Goal: Information Seeking & Learning: Learn about a topic

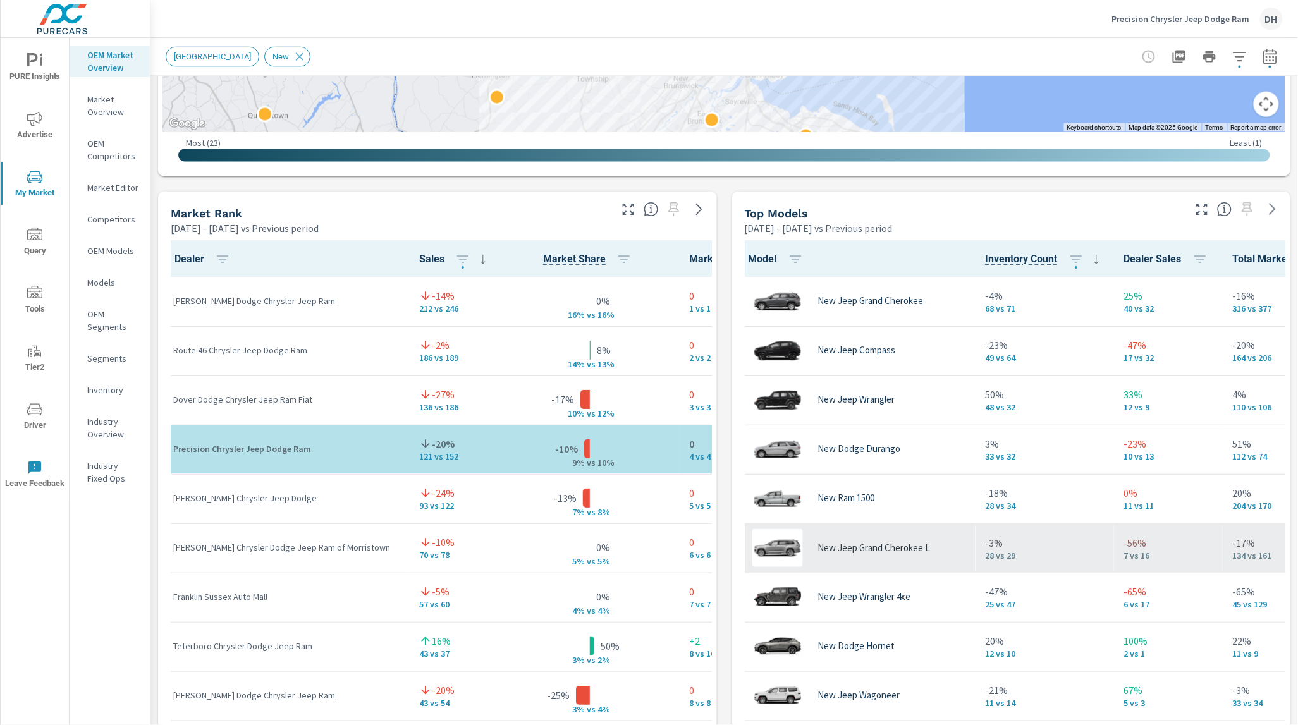
scroll to position [3, 0]
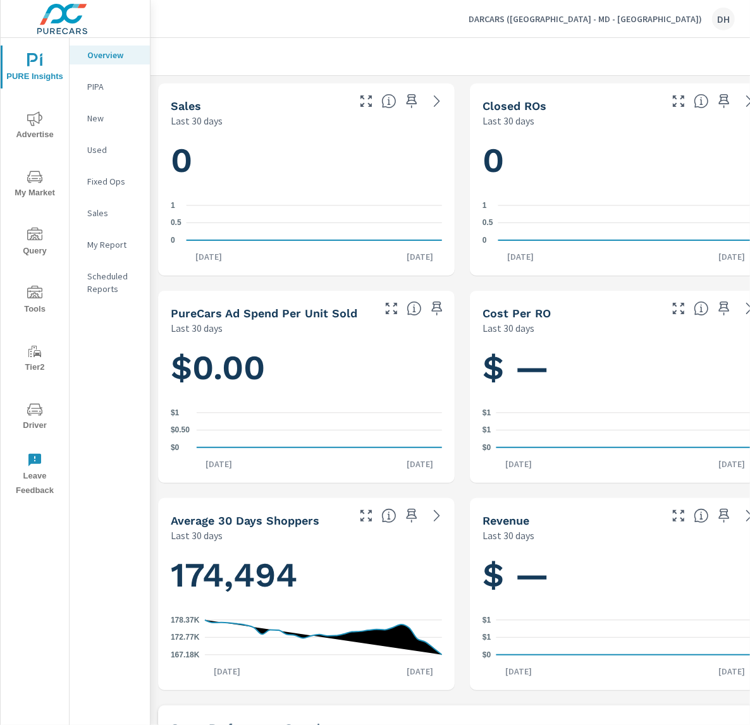
scroll to position [1, 0]
click at [25, 132] on span "Advertise" at bounding box center [34, 126] width 61 height 31
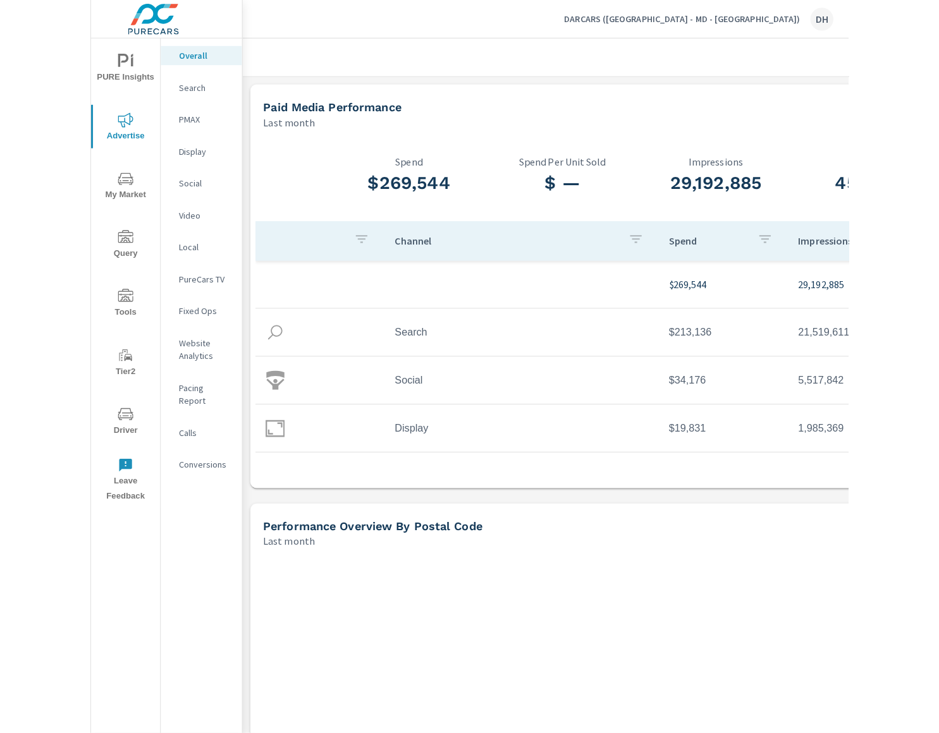
scroll to position [1, 0]
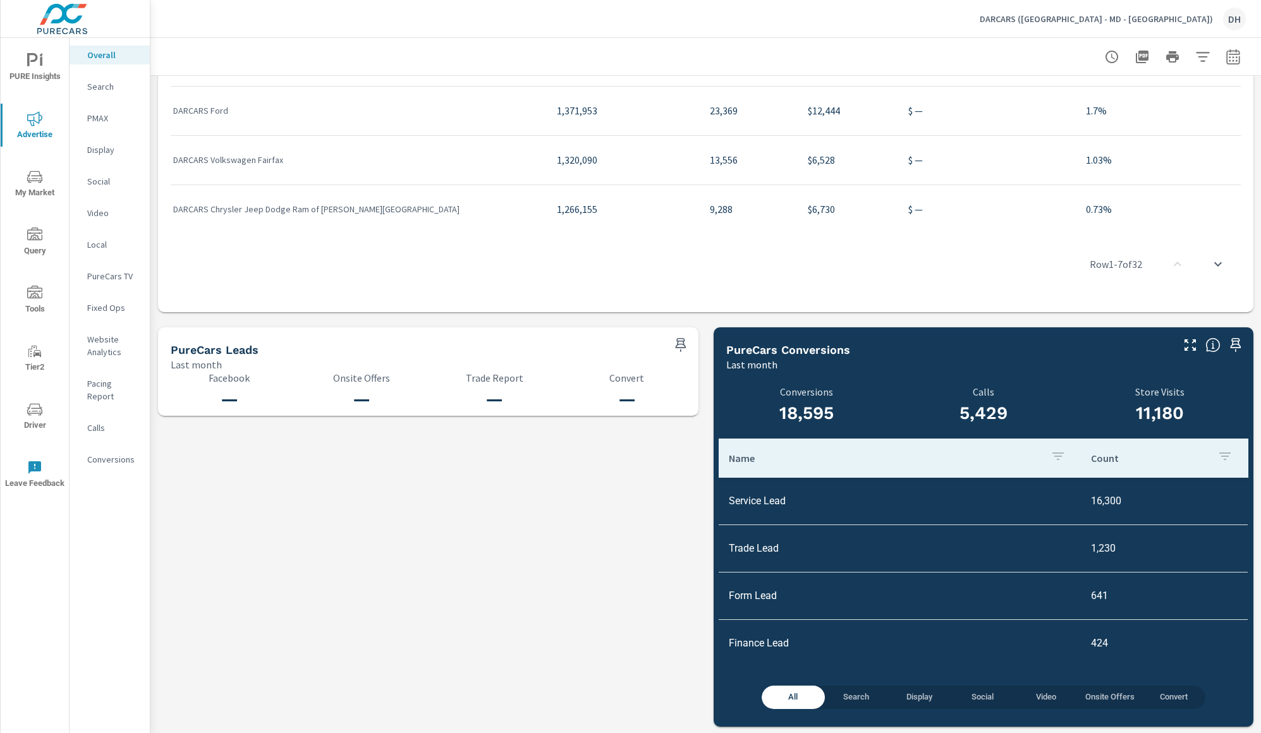
scroll to position [1726, 0]
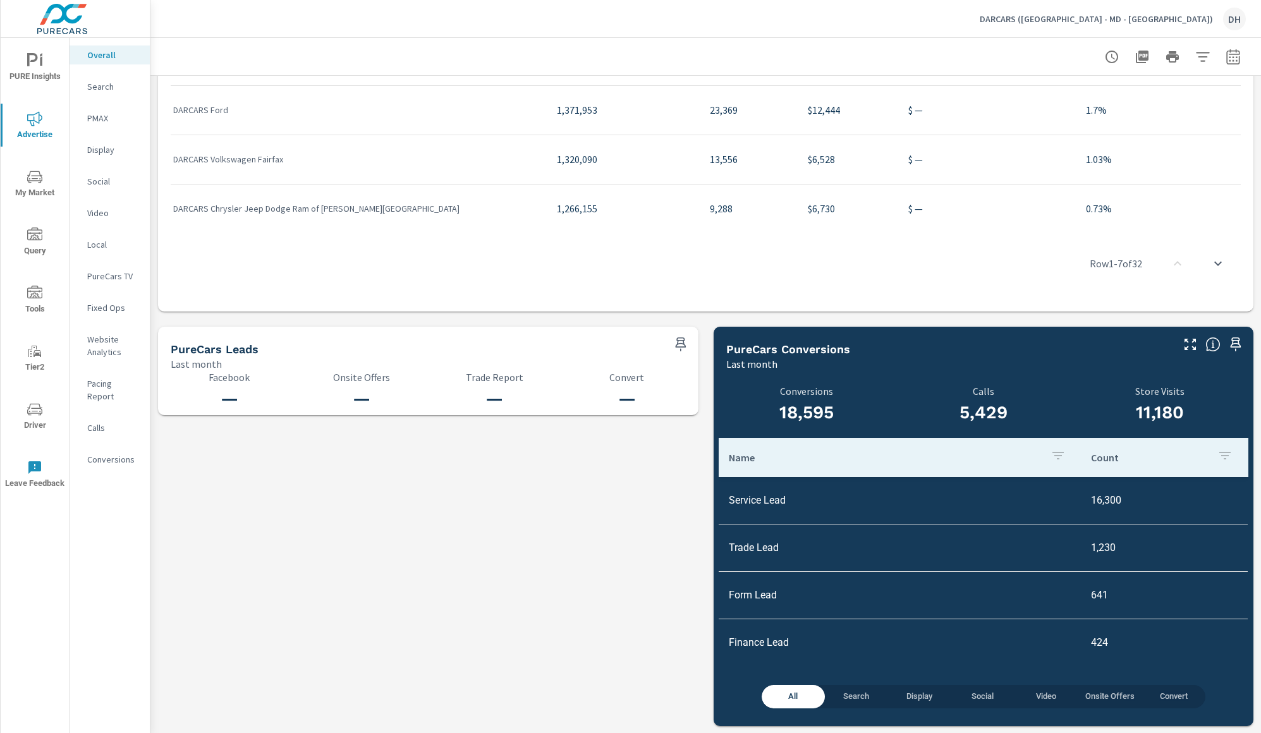
drag, startPoint x: 336, startPoint y: 641, endPoint x: 587, endPoint y: 12, distance: 677.4
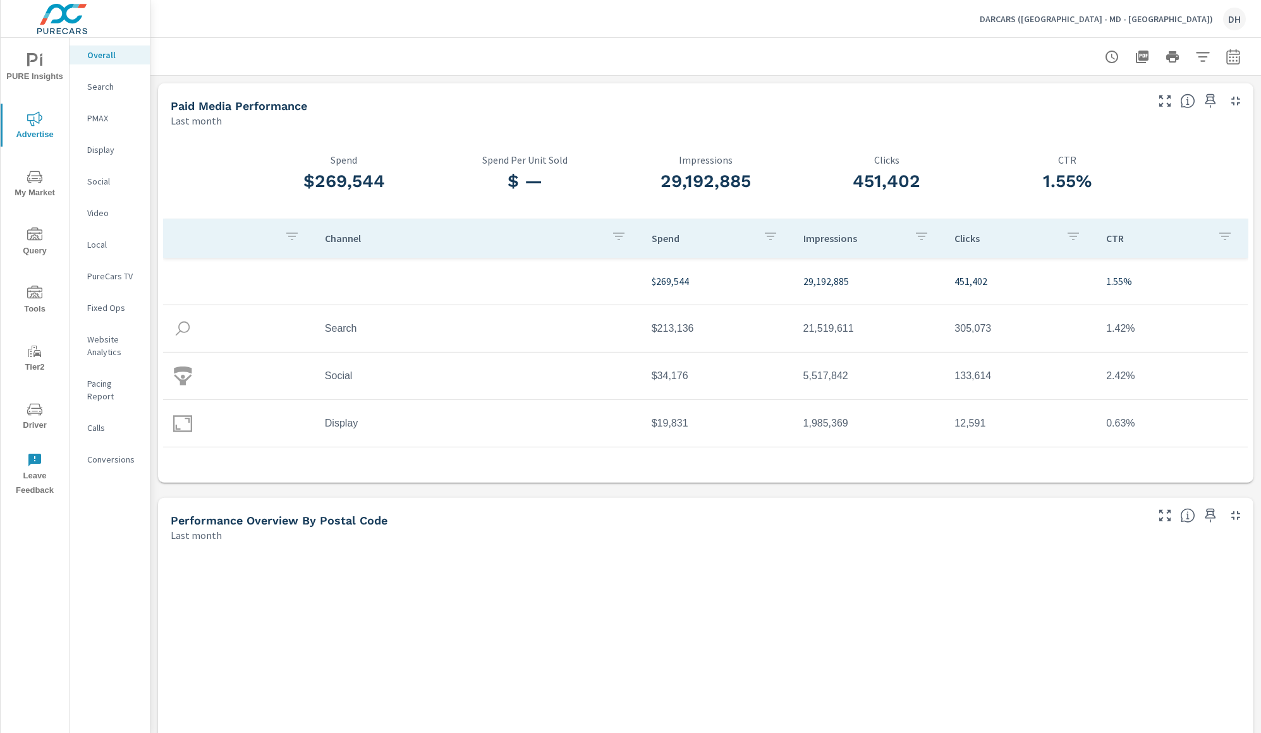
scroll to position [1, 0]
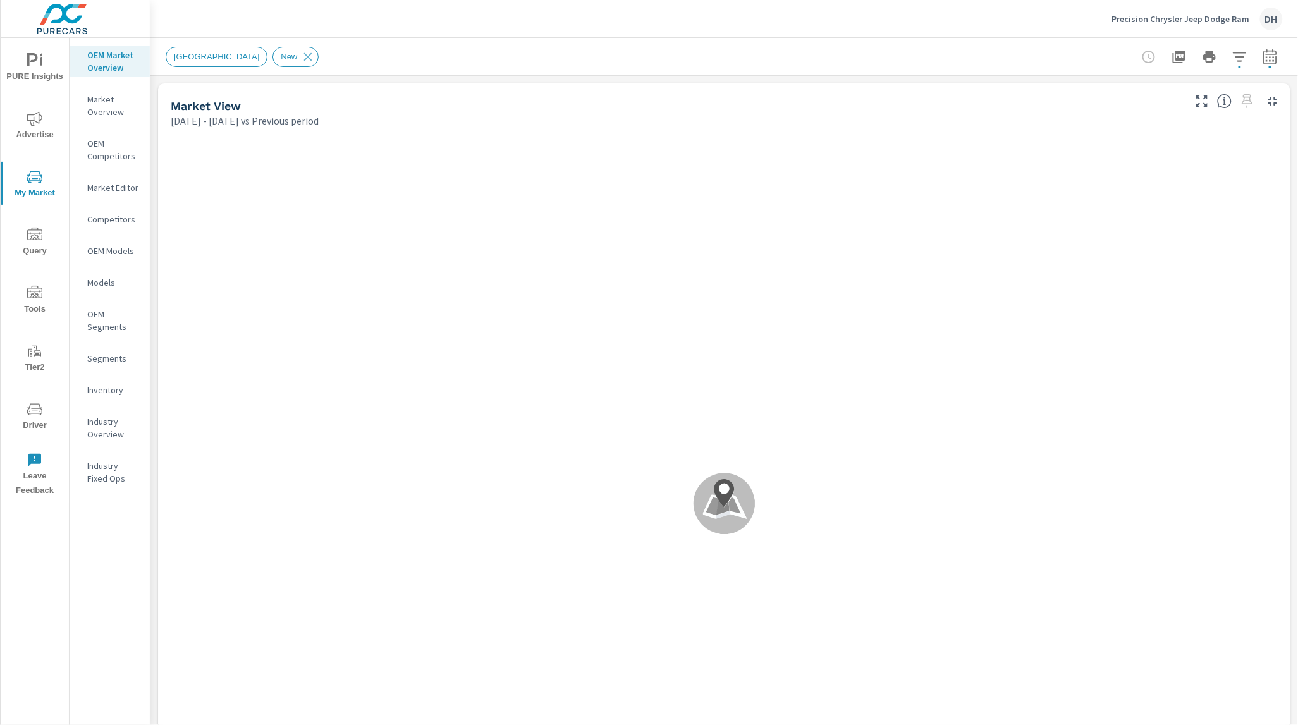
scroll to position [1, 0]
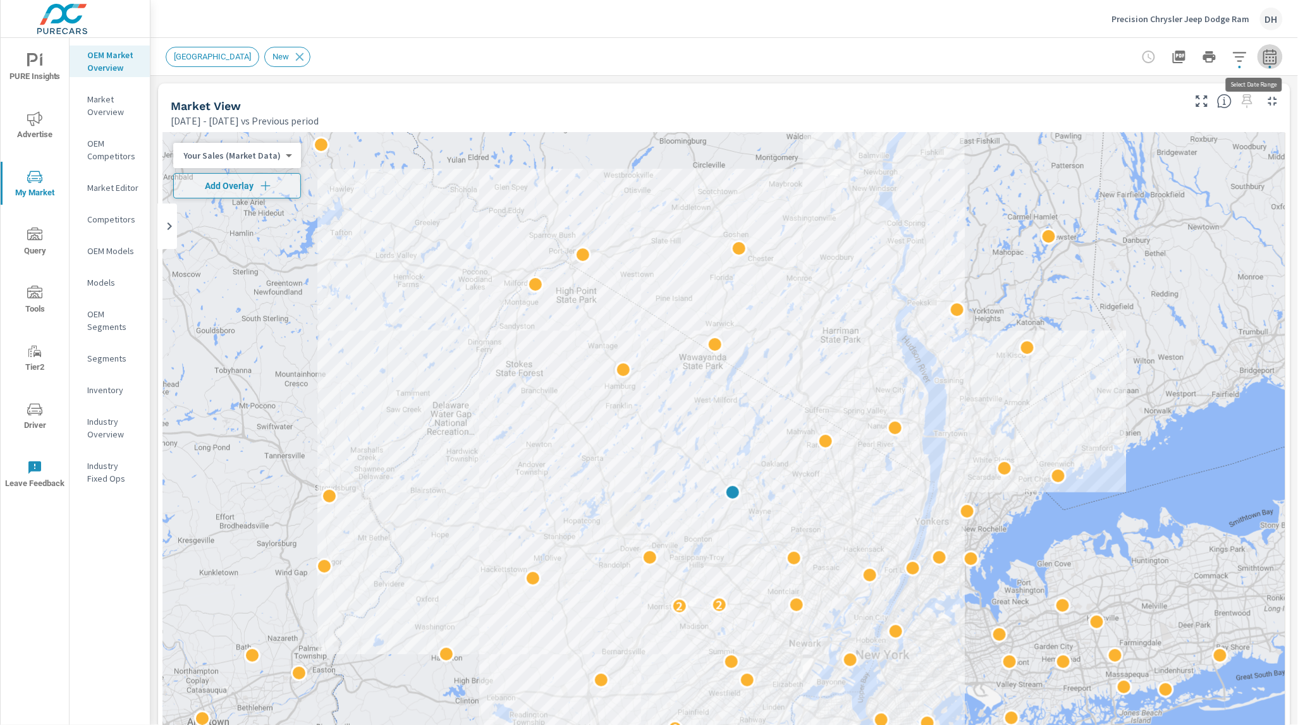
click at [1257, 59] on button "button" at bounding box center [1269, 56] width 25 height 25
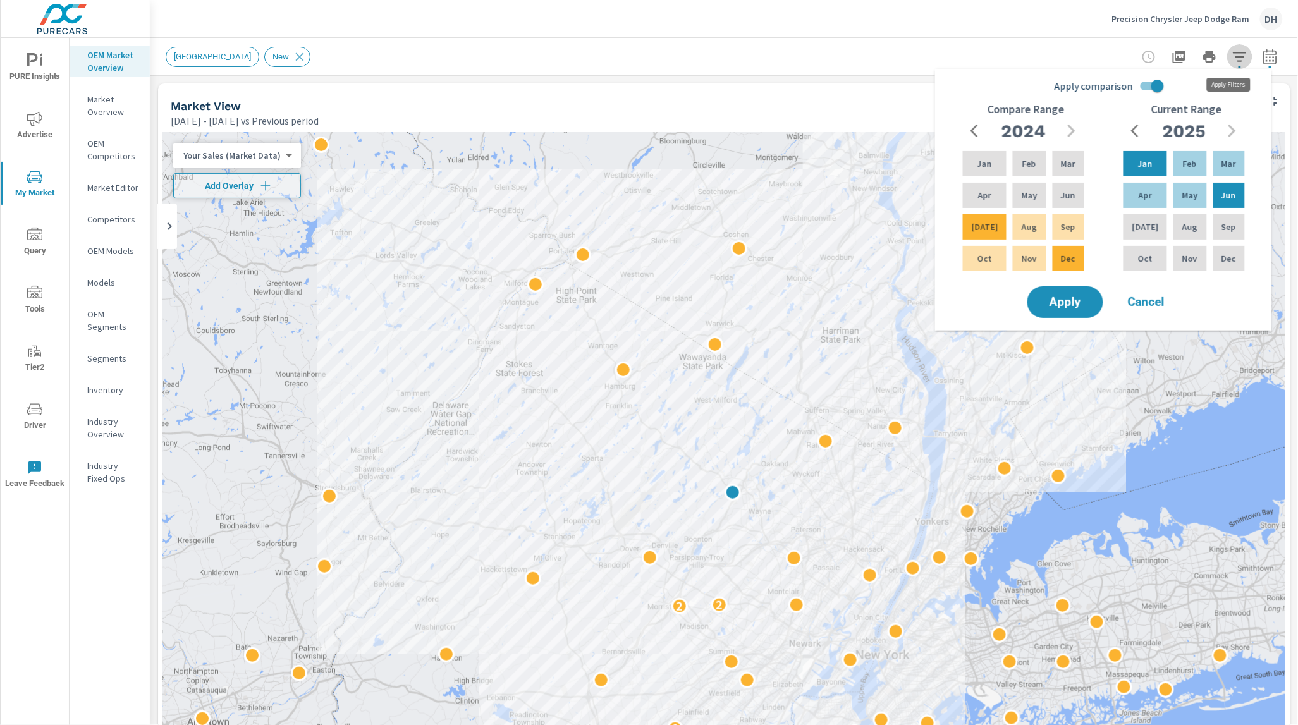
click at [1232, 59] on icon "button" at bounding box center [1239, 56] width 15 height 15
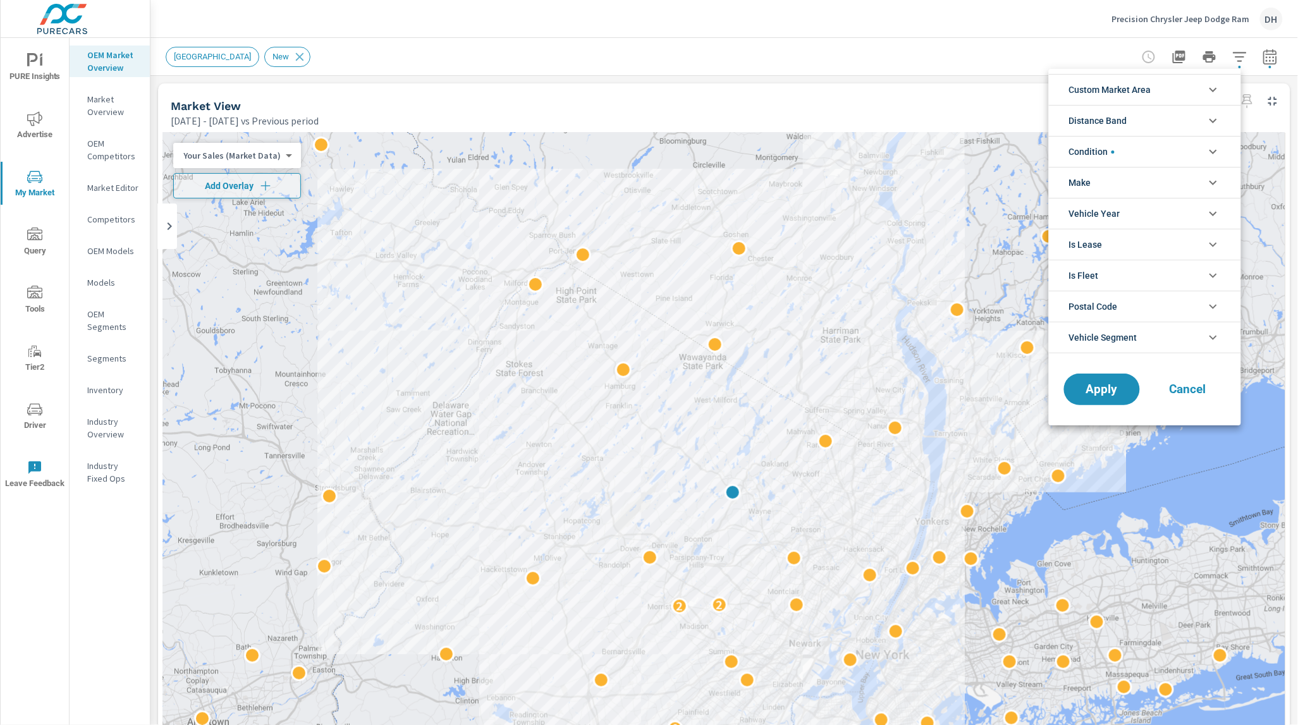
click at [1172, 85] on li "Custom Market Area" at bounding box center [1145, 89] width 192 height 31
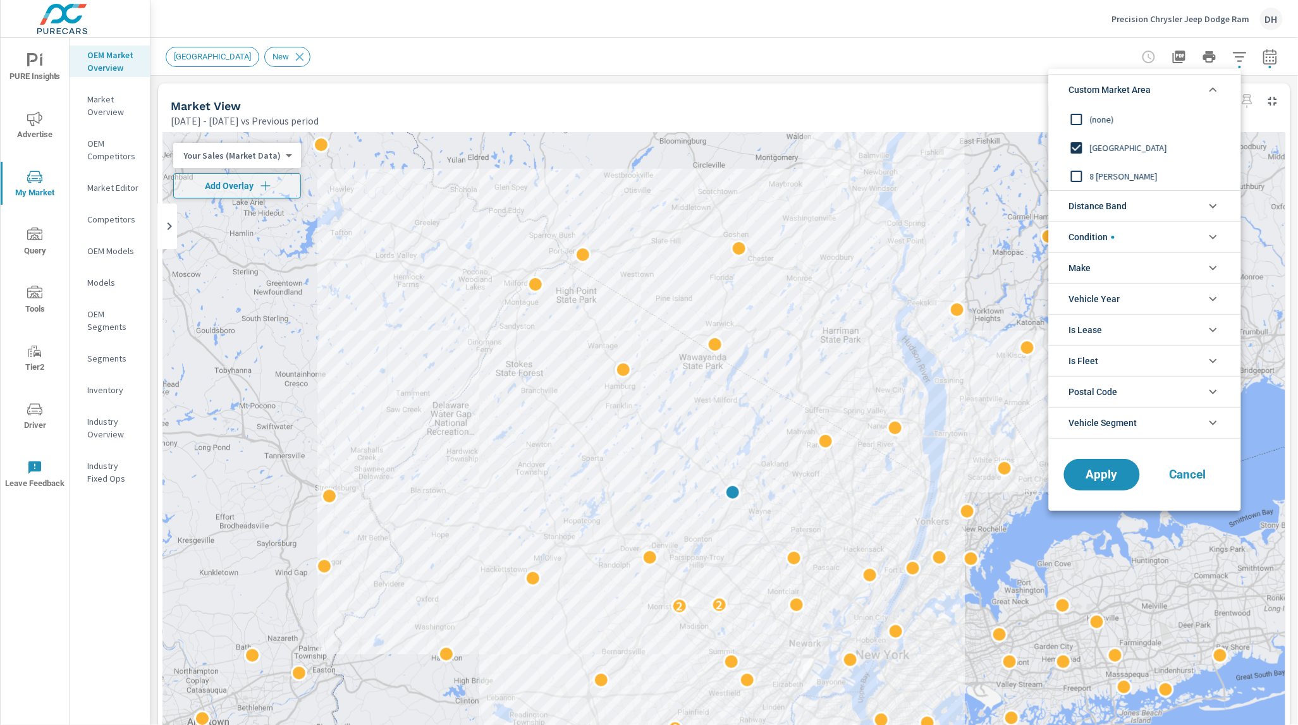
click at [1118, 286] on span "Vehicle Year" at bounding box center [1094, 299] width 51 height 30
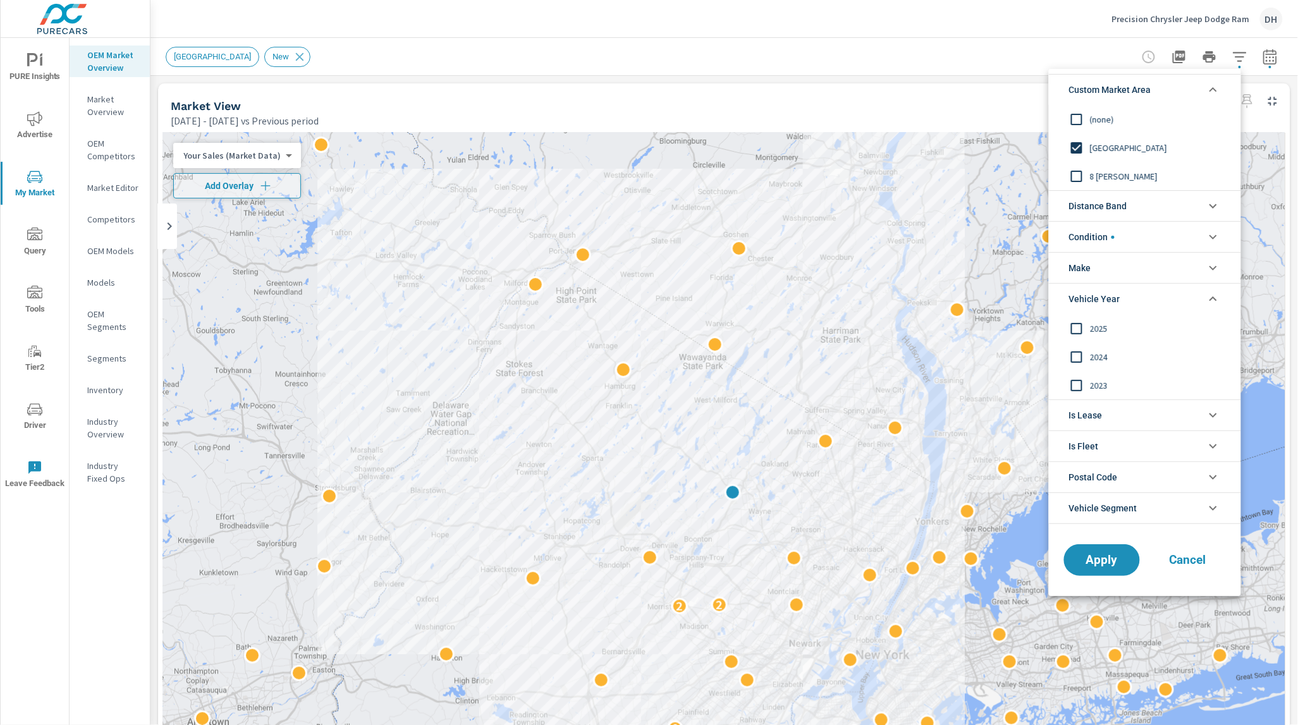
click at [1119, 300] on span "Vehicle Year" at bounding box center [1094, 299] width 51 height 30
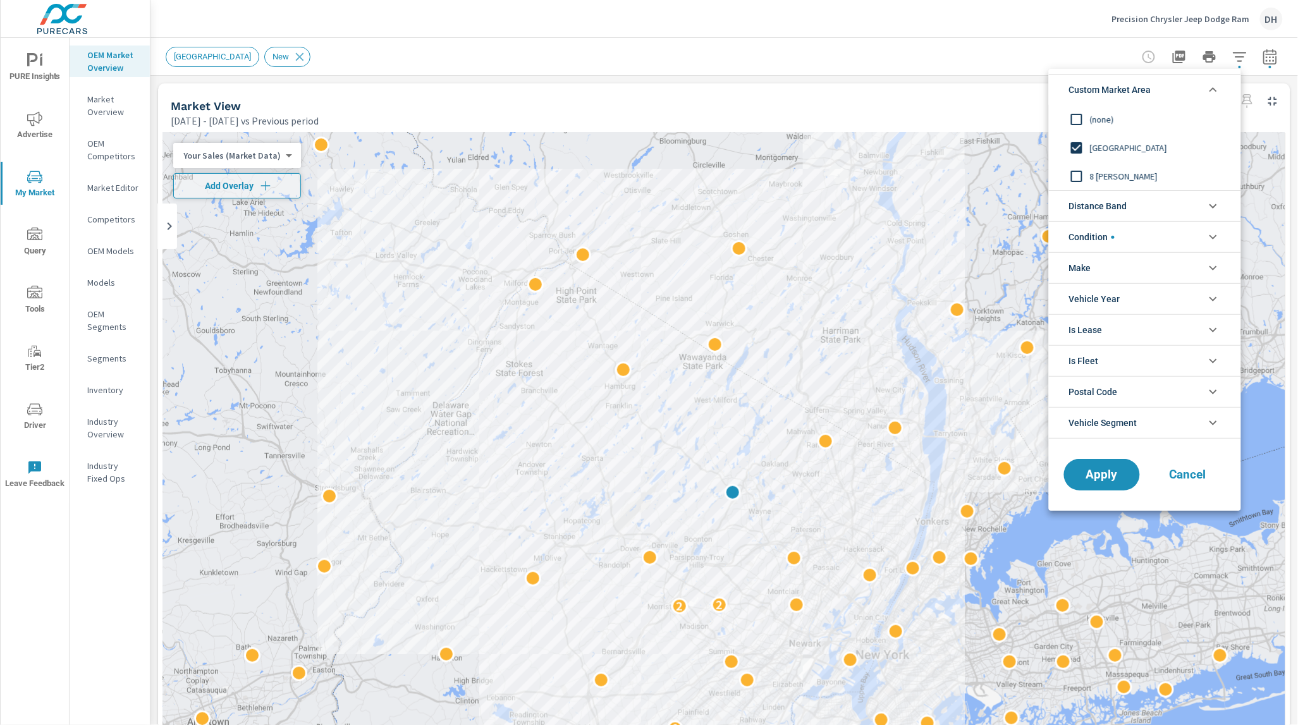
click at [1117, 211] on span "Distance Band" at bounding box center [1098, 206] width 58 height 30
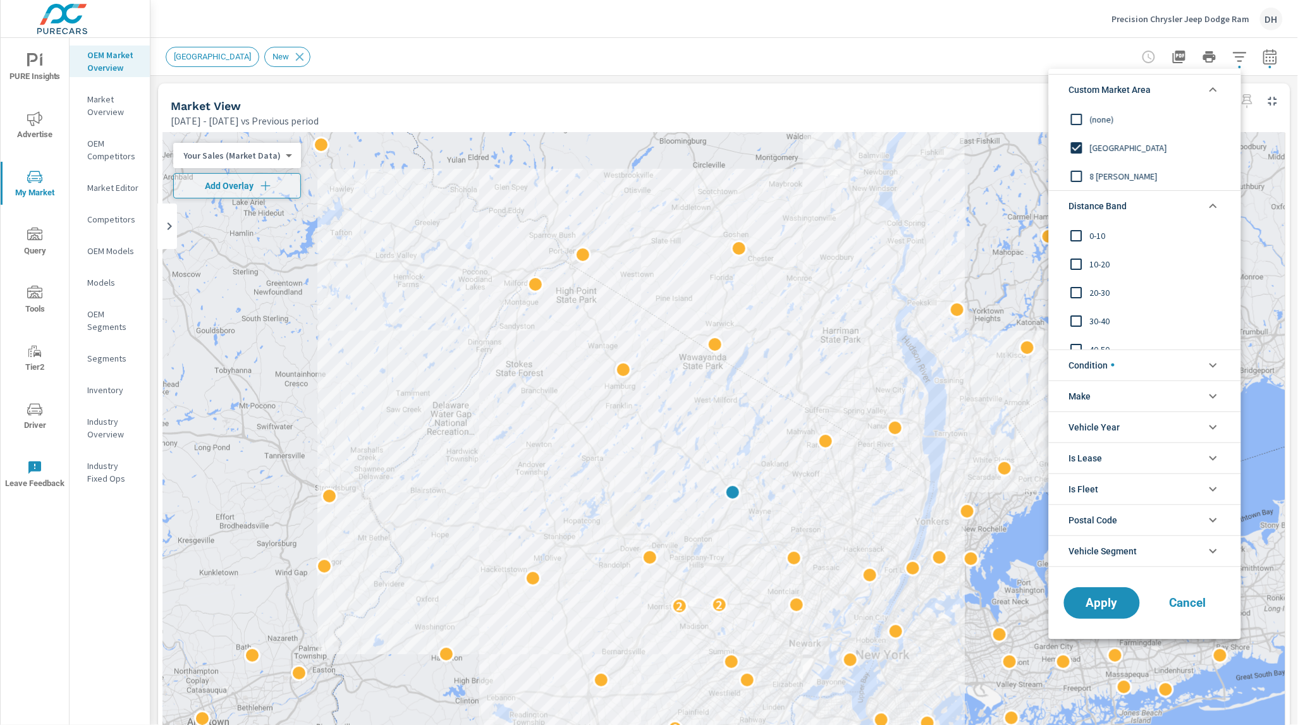
click at [1117, 211] on span "Distance Band" at bounding box center [1098, 206] width 58 height 30
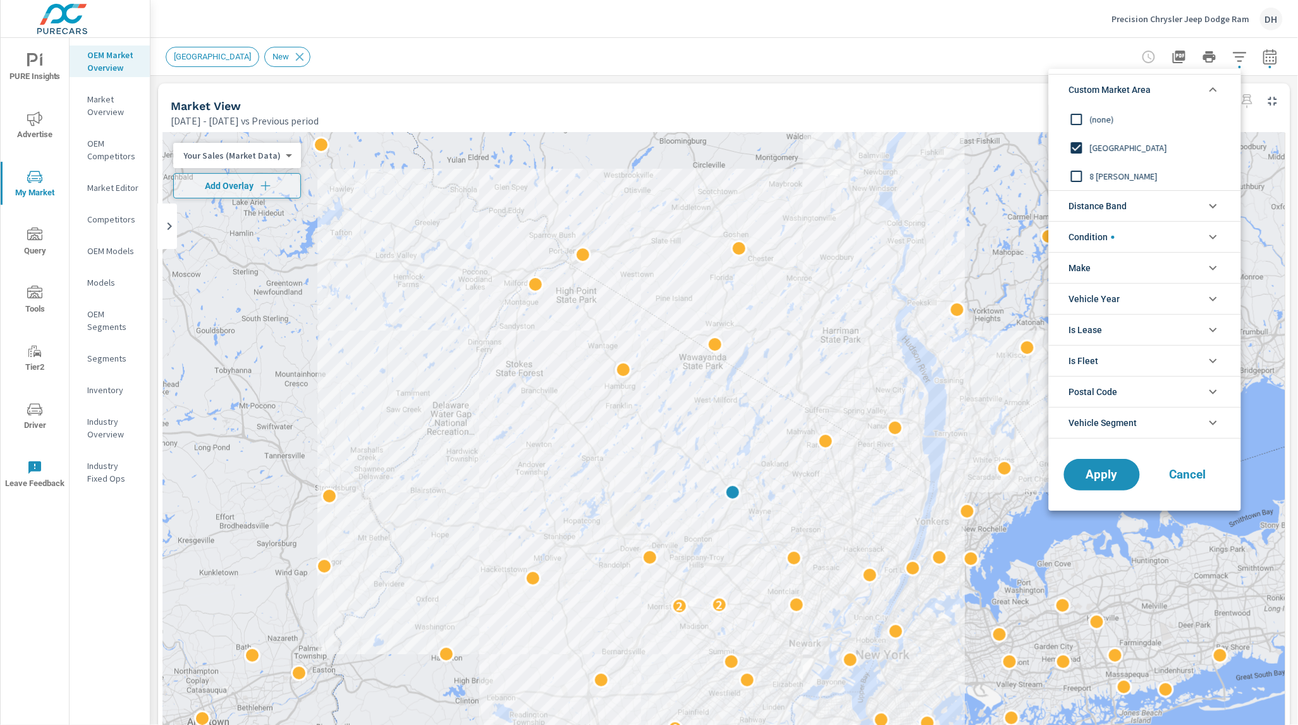
click at [1102, 239] on span "Condition" at bounding box center [1092, 237] width 46 height 30
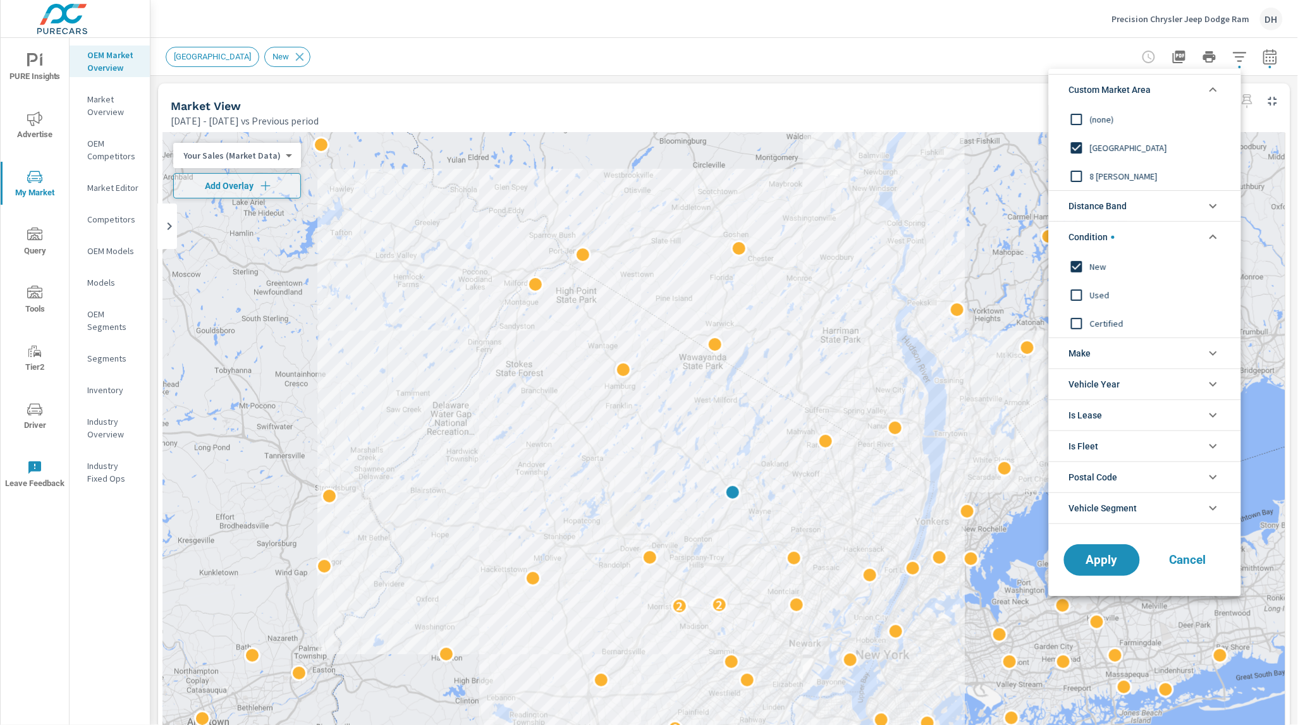
click at [1074, 267] on input "filter options" at bounding box center [1076, 266] width 27 height 27
click at [1078, 290] on input "filter options" at bounding box center [1076, 295] width 27 height 27
click at [1077, 315] on input "filter options" at bounding box center [1076, 323] width 27 height 27
click at [1109, 559] on span "Apply" at bounding box center [1102, 560] width 52 height 12
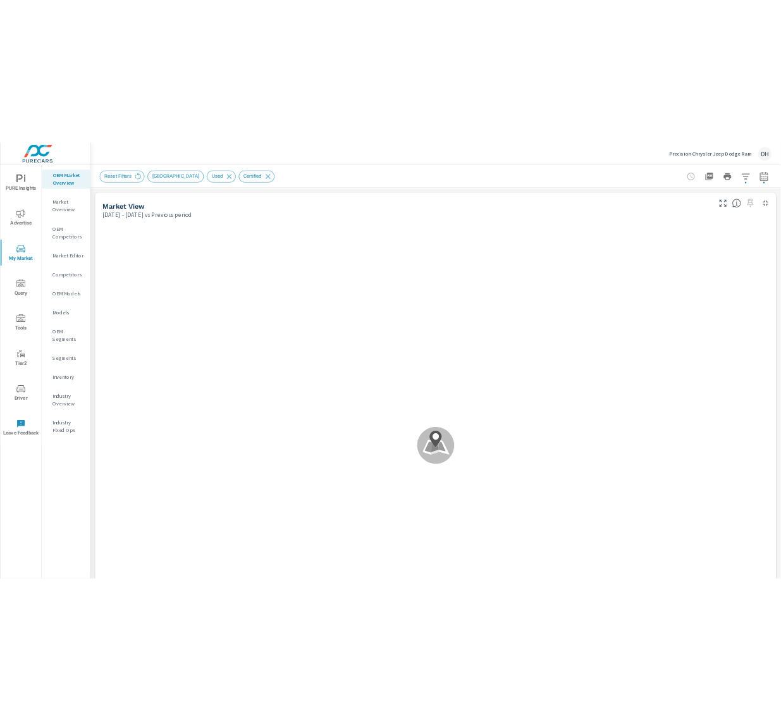
scroll to position [1, 0]
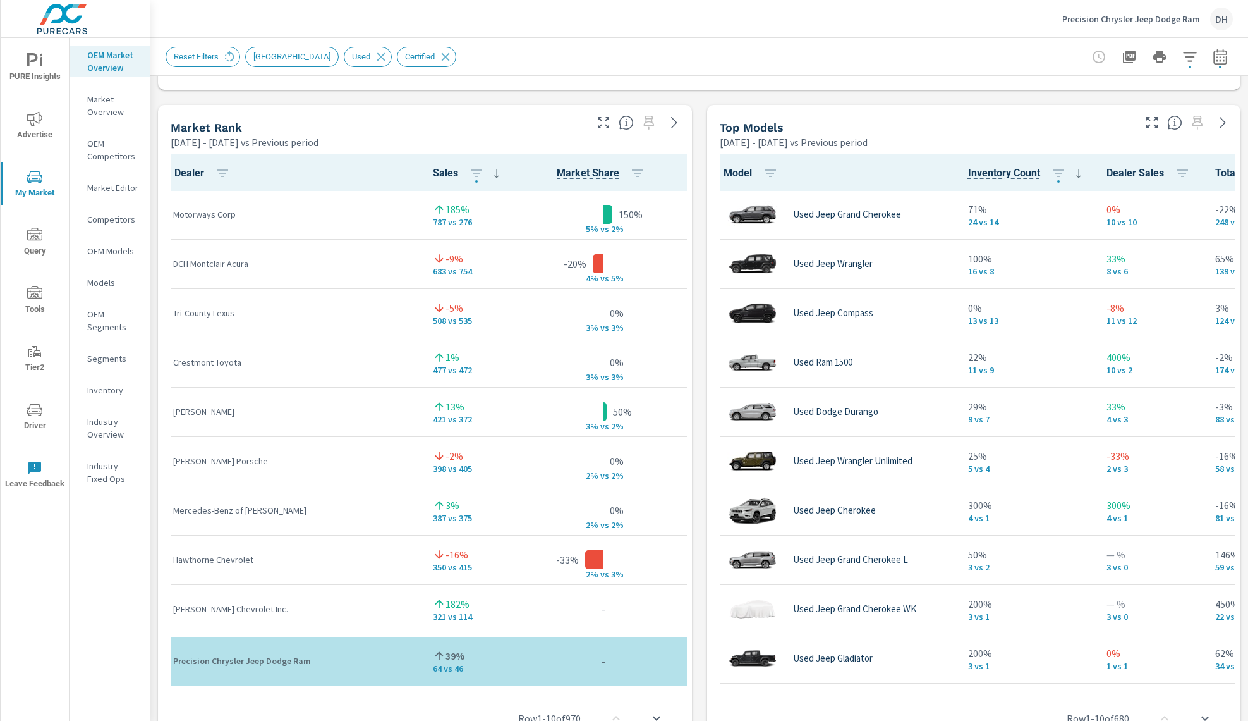
scroll to position [789, 0]
click at [1218, 56] on icon "button" at bounding box center [1220, 56] width 15 height 15
click at [1215, 58] on icon "button" at bounding box center [1220, 56] width 15 height 15
click at [1191, 58] on icon "button" at bounding box center [1190, 56] width 15 height 15
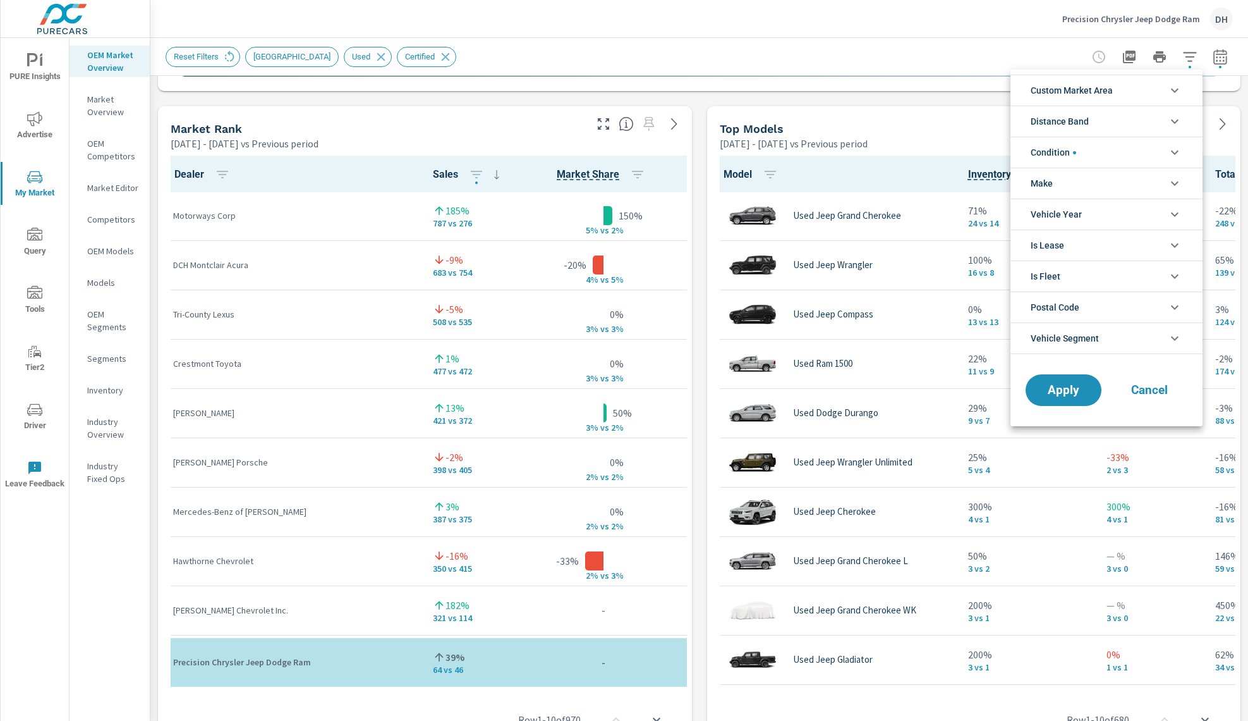
scroll to position [57, 0]
click at [1222, 66] on div at bounding box center [624, 360] width 1248 height 721
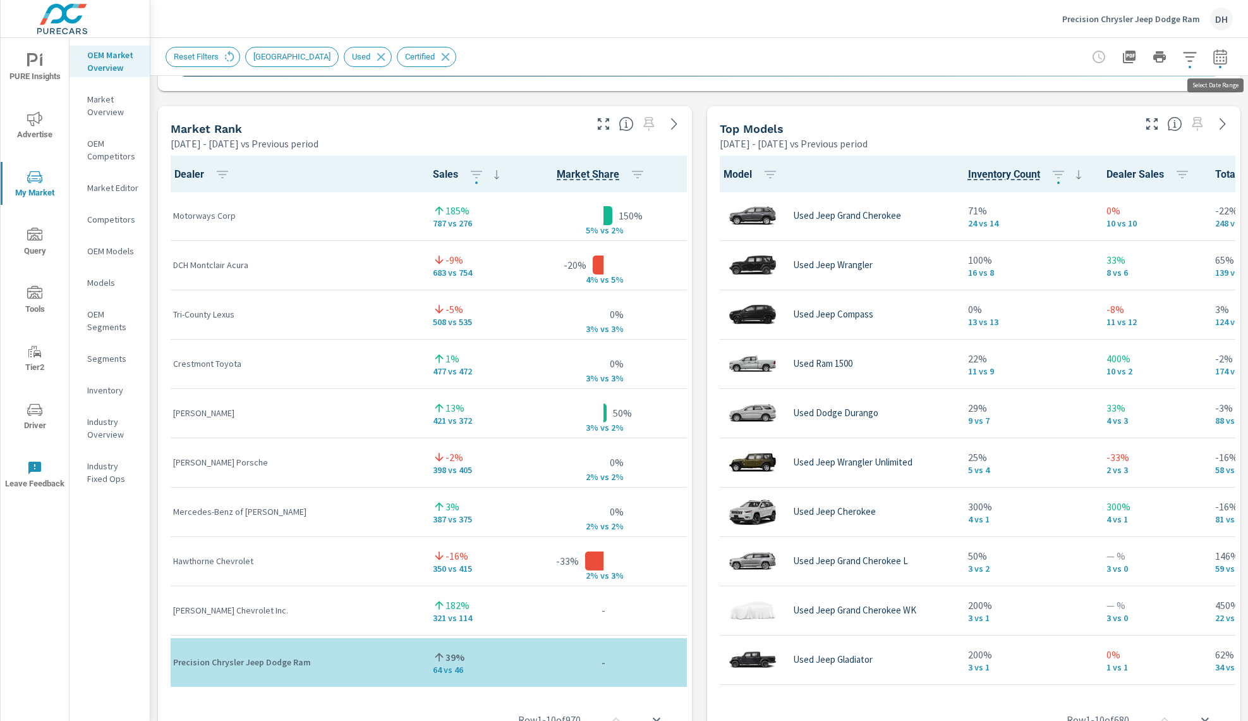
click at [1224, 65] on button "button" at bounding box center [1220, 56] width 25 height 25
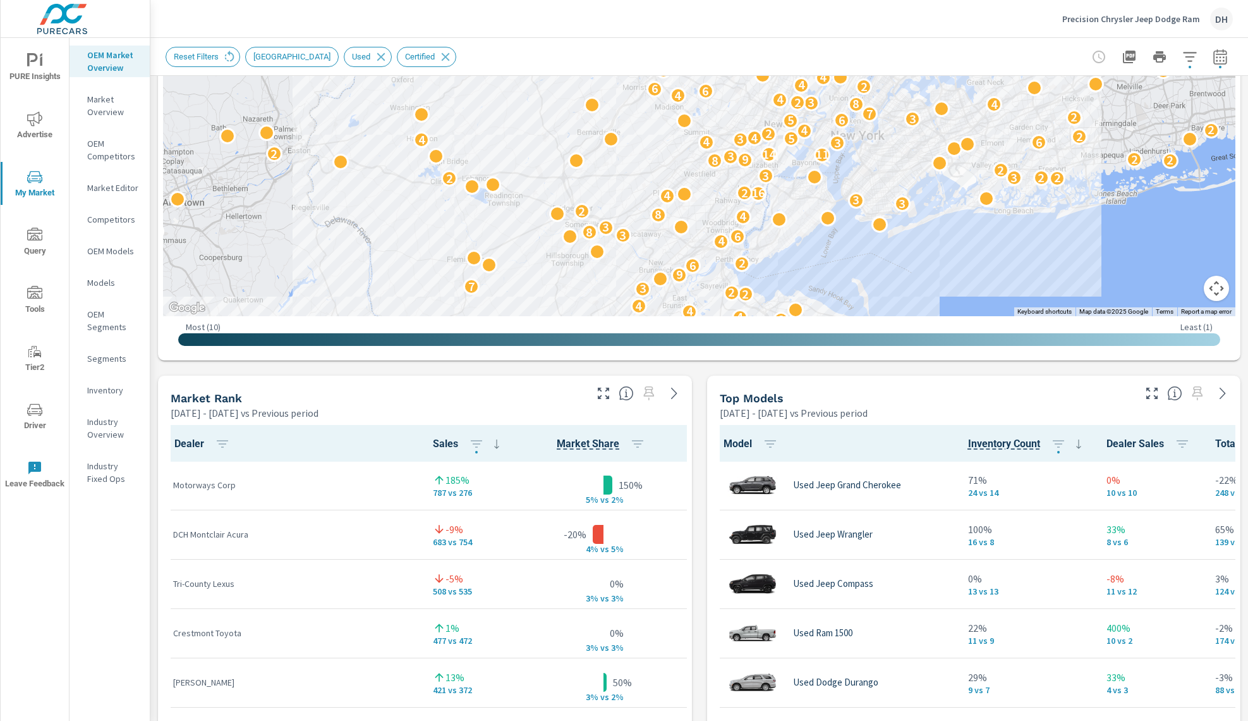
scroll to position [216, 0]
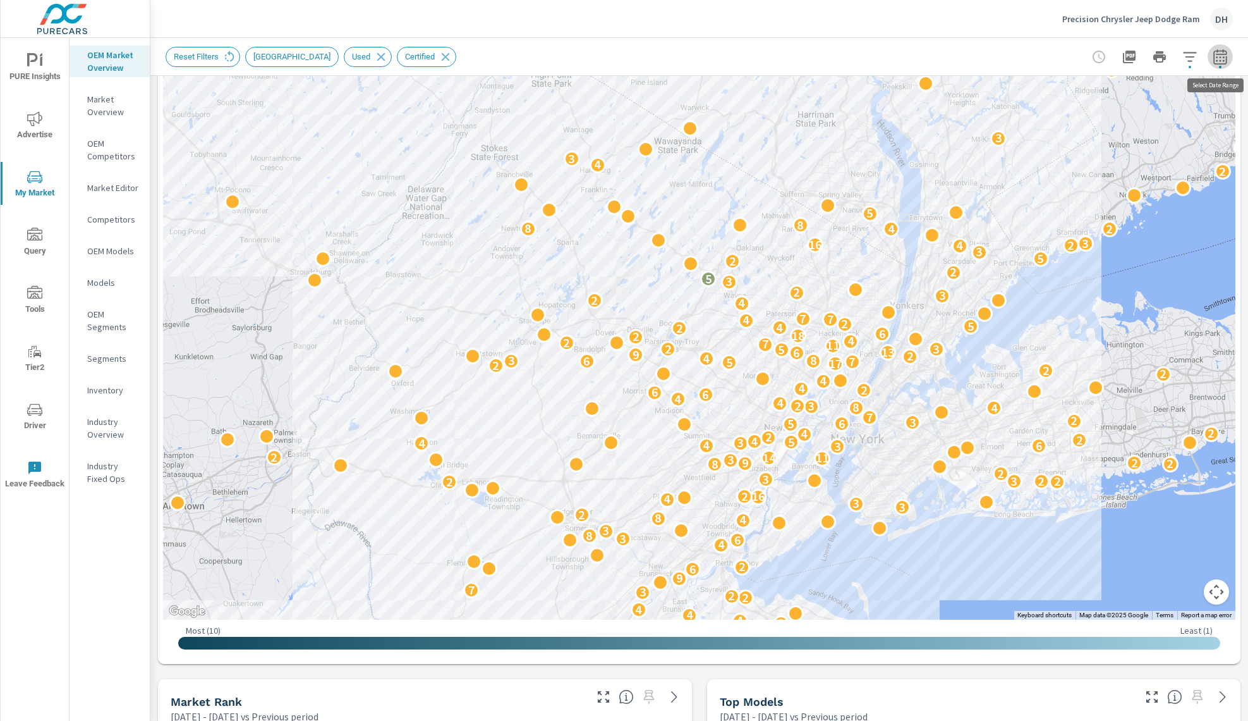
click at [1223, 64] on button "button" at bounding box center [1220, 56] width 25 height 25
click at [1218, 61] on icon "button" at bounding box center [1220, 56] width 15 height 15
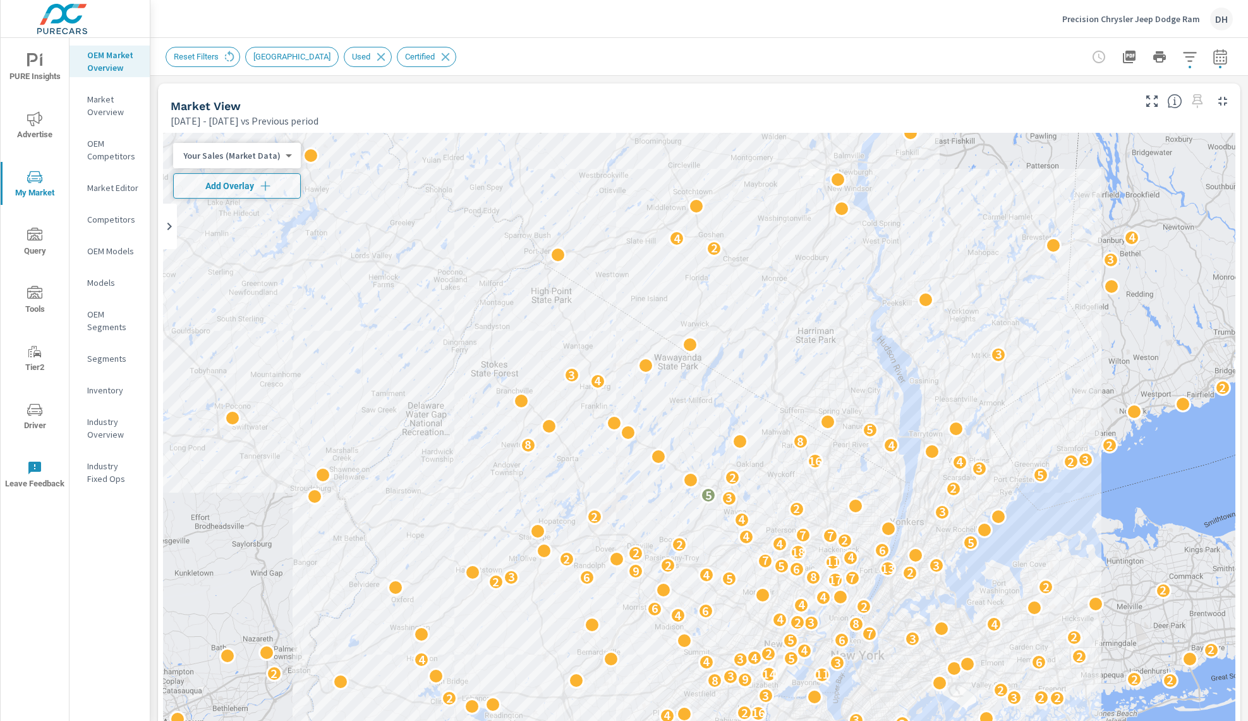
click at [1218, 60] on icon "button" at bounding box center [1220, 56] width 15 height 15
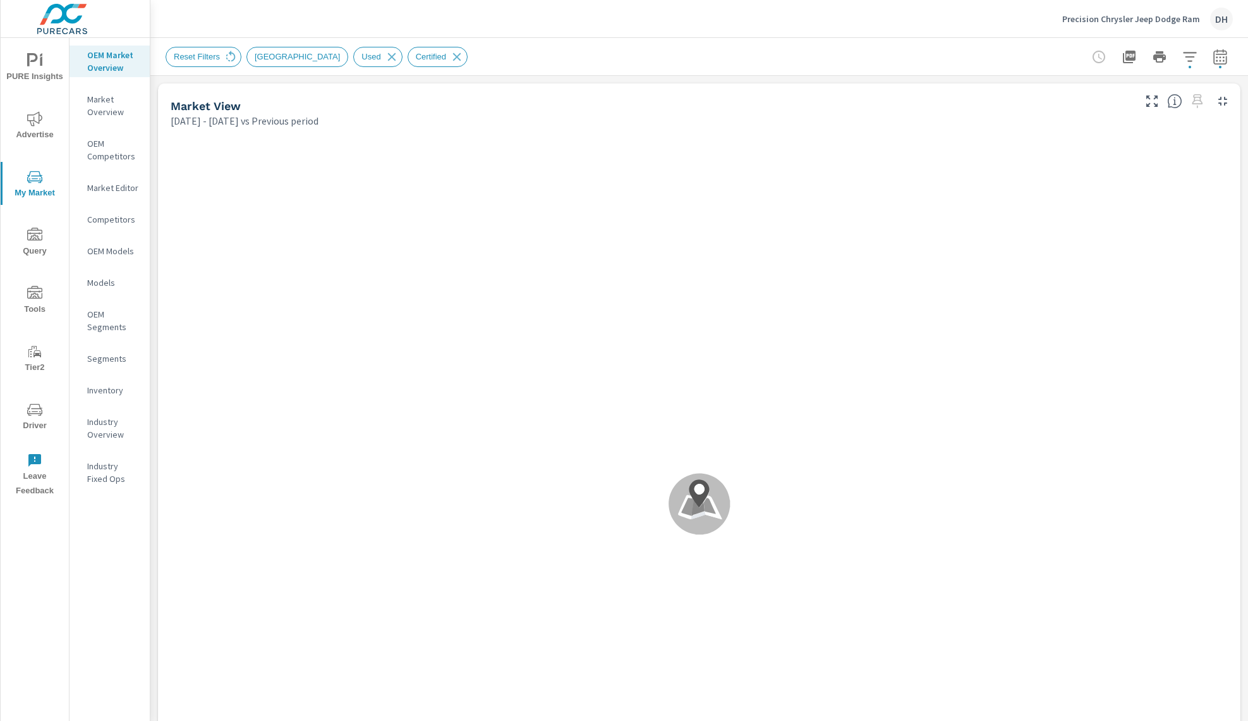
scroll to position [1, 0]
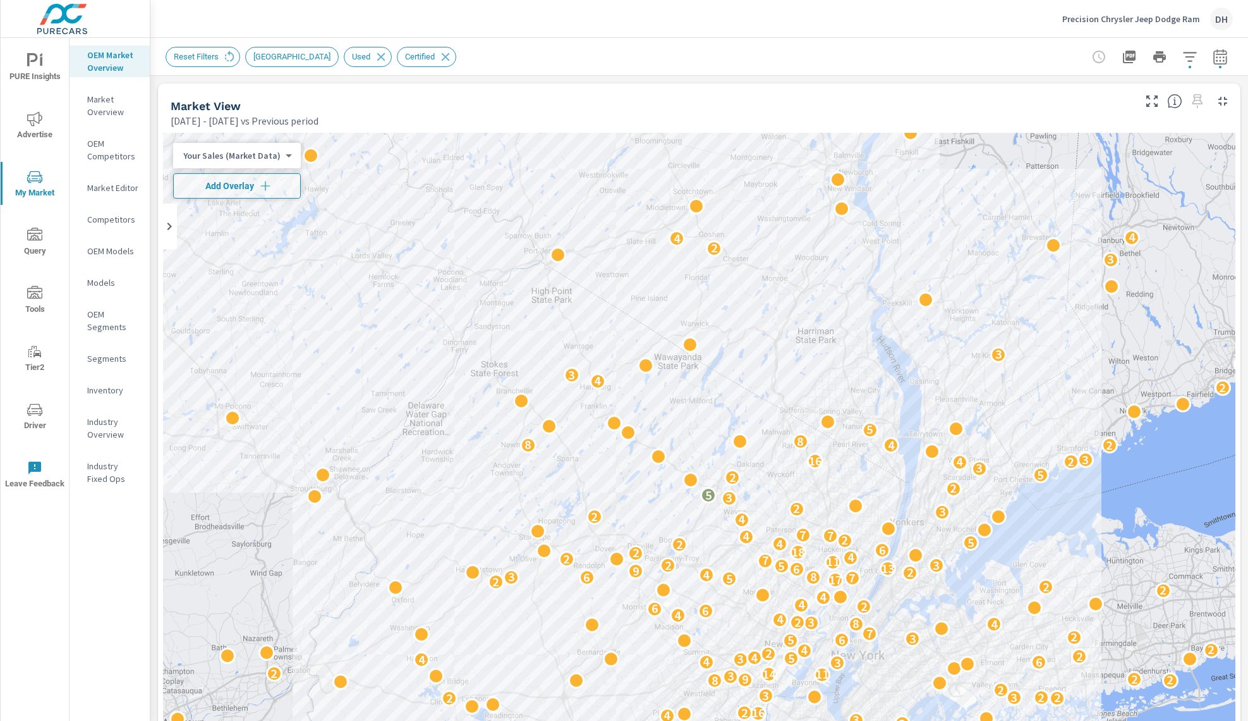
scroll to position [1, 0]
click at [1229, 42] on div "Reset Filters New Market Area Used Certified" at bounding box center [700, 56] width 1068 height 37
click at [1226, 51] on icon "button" at bounding box center [1220, 56] width 15 height 15
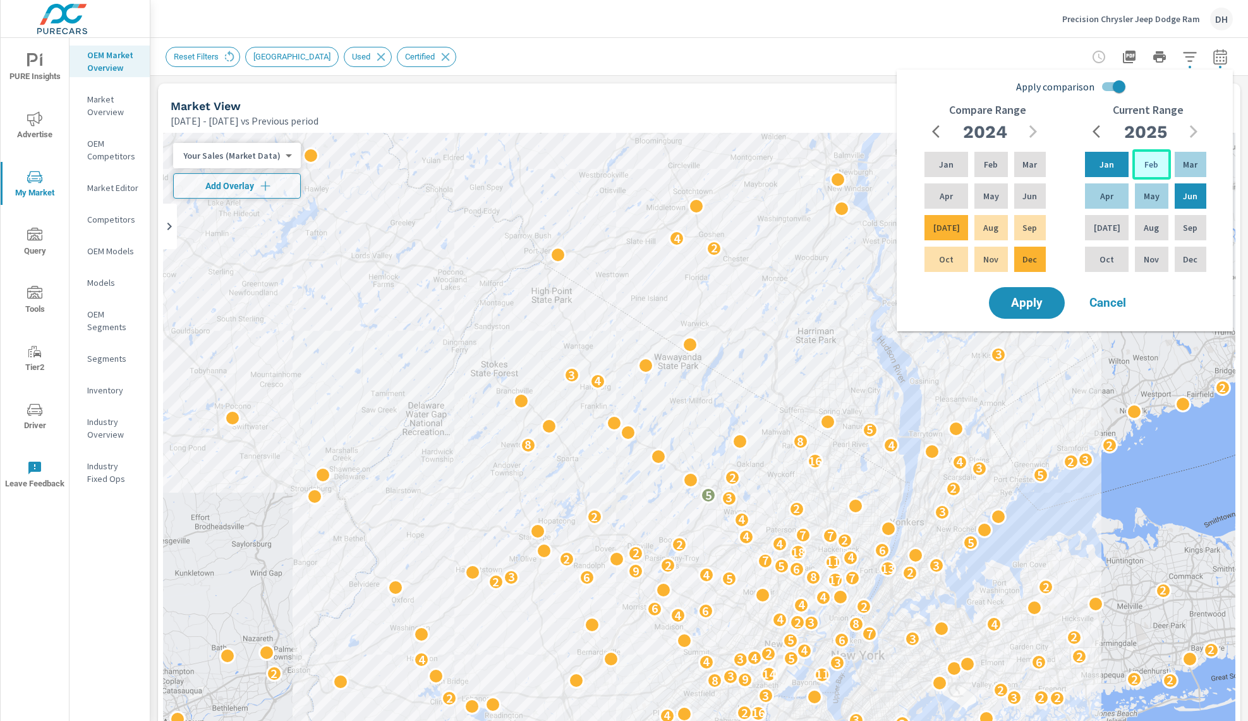
click at [1136, 162] on div "Feb" at bounding box center [1152, 164] width 38 height 30
click at [1100, 232] on p "[DATE]" at bounding box center [1107, 227] width 27 height 13
click at [1116, 82] on input "Apply comparison" at bounding box center [1119, 87] width 72 height 24
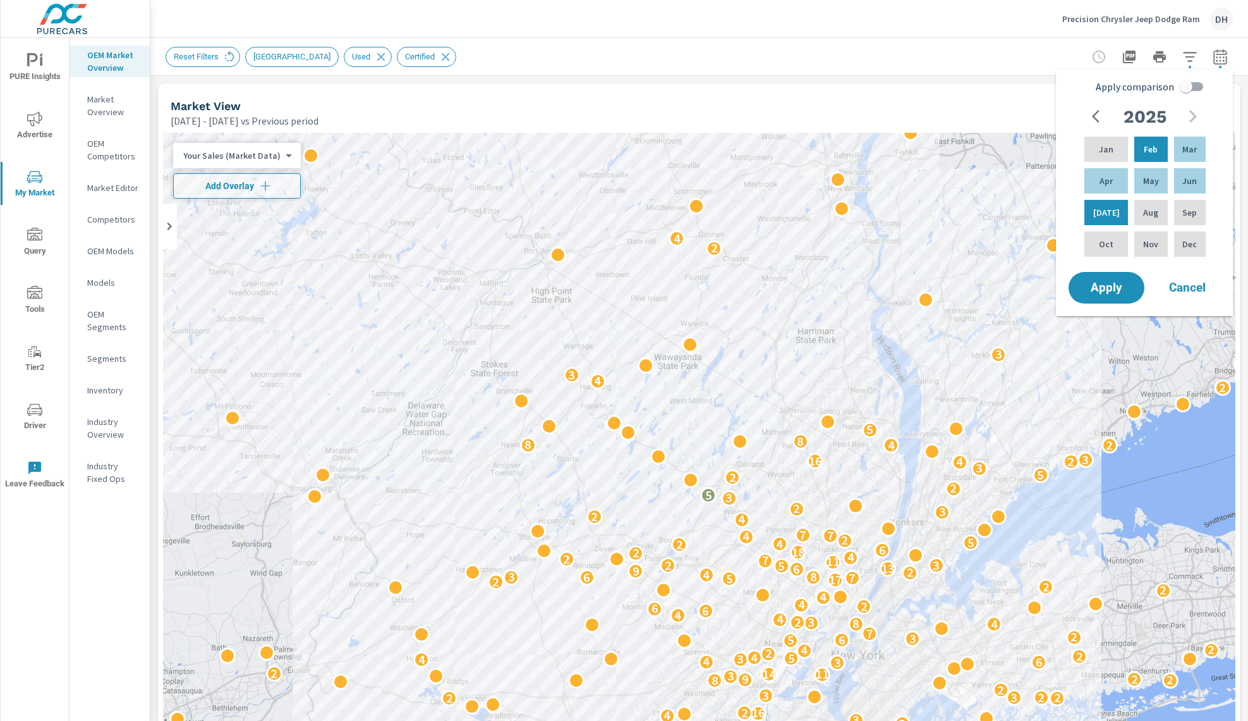
click at [1178, 90] on input "Apply comparison" at bounding box center [1186, 87] width 72 height 24
checkbox input "true"
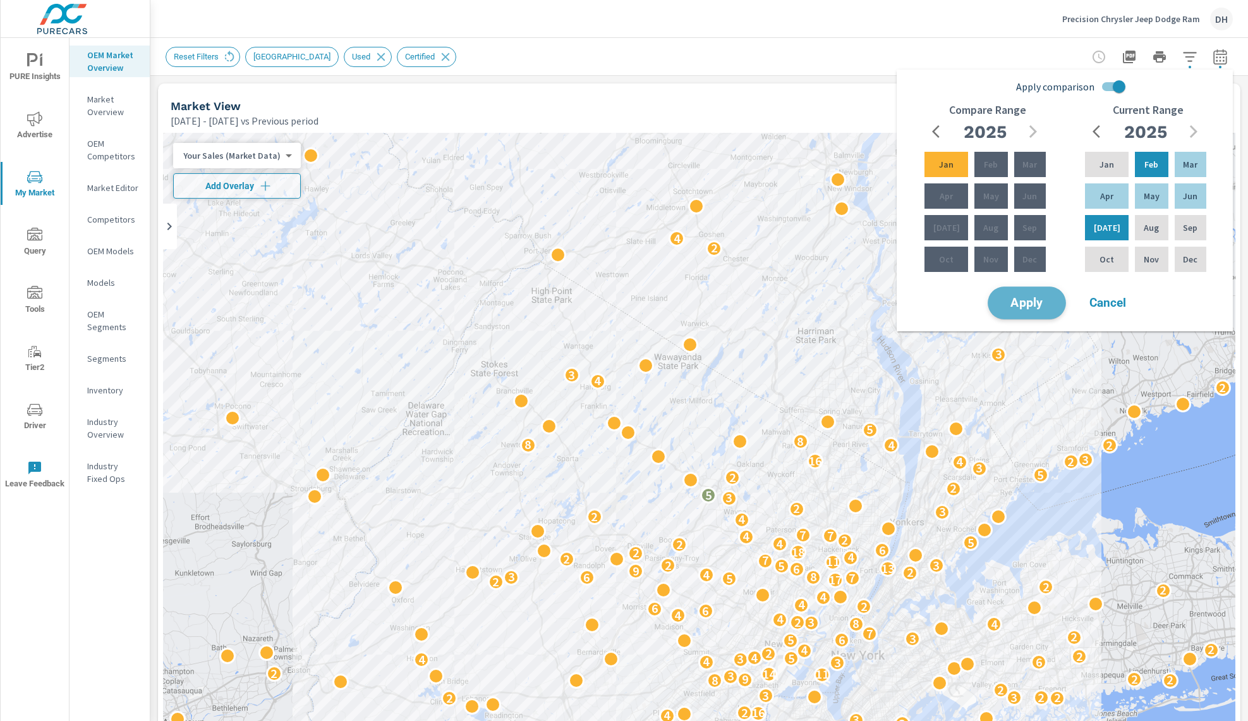
click at [1041, 288] on button "Apply" at bounding box center [1027, 302] width 78 height 33
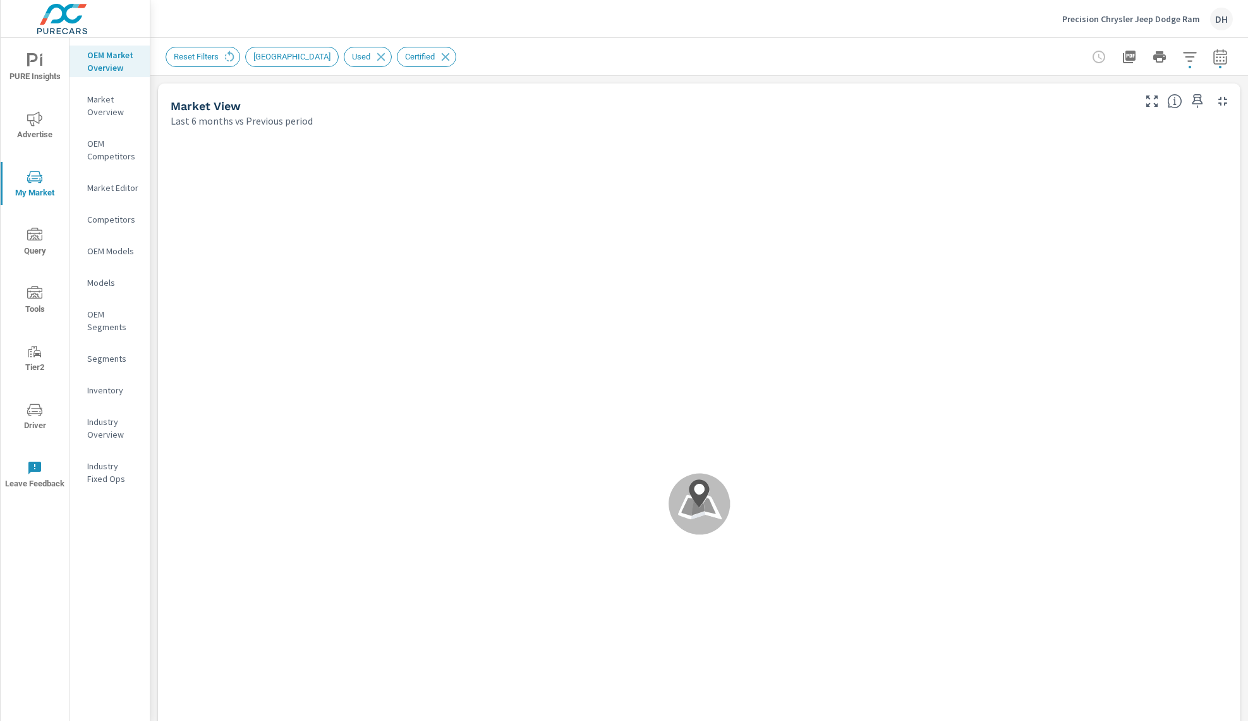
scroll to position [1, 0]
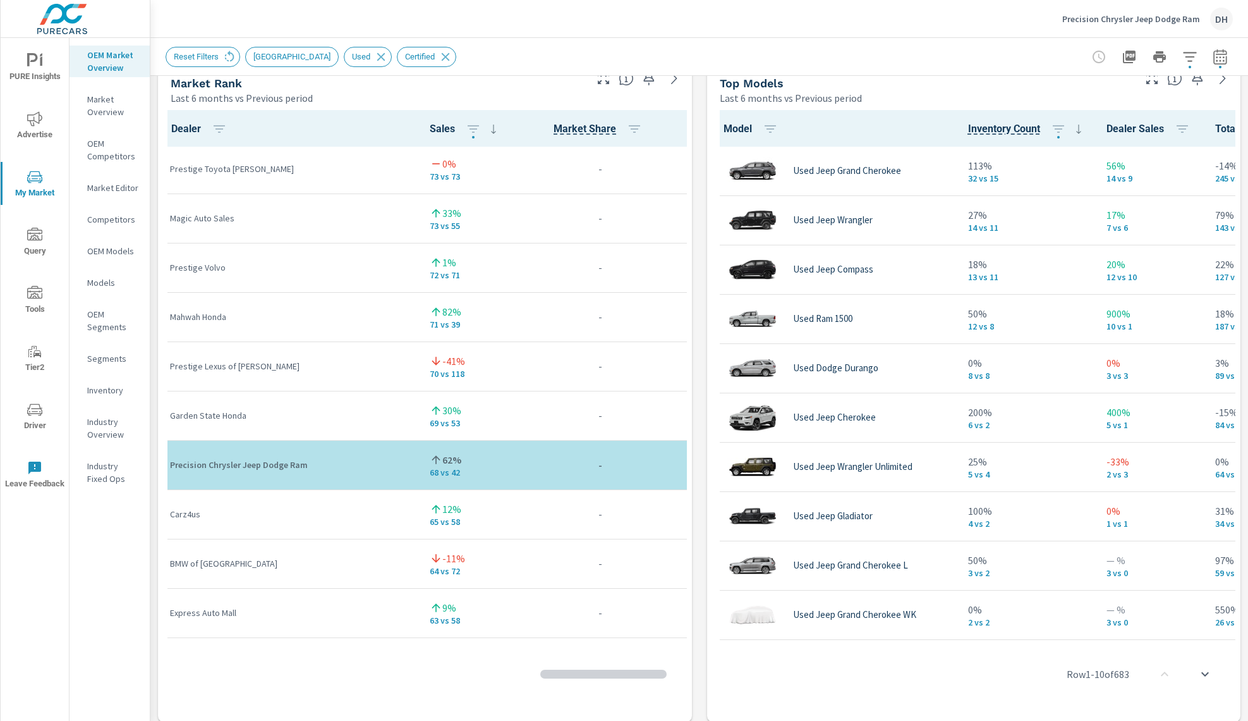
scroll to position [2449, 3]
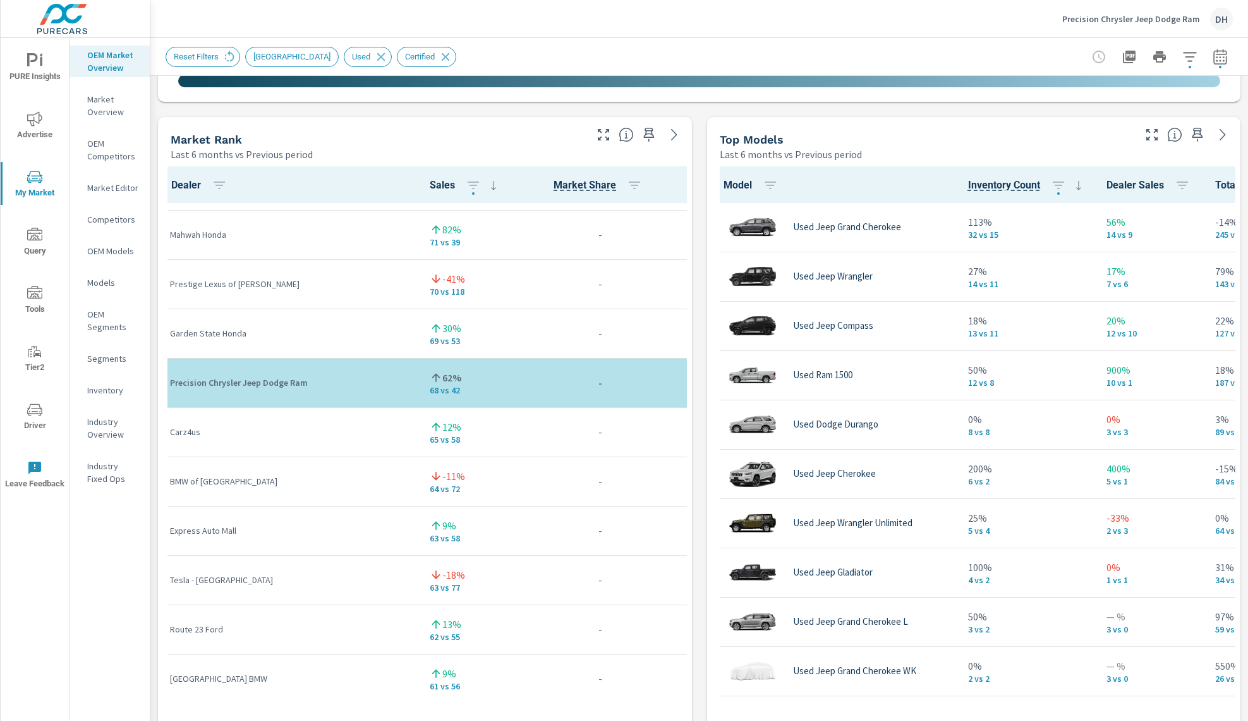
scroll to position [2272, 3]
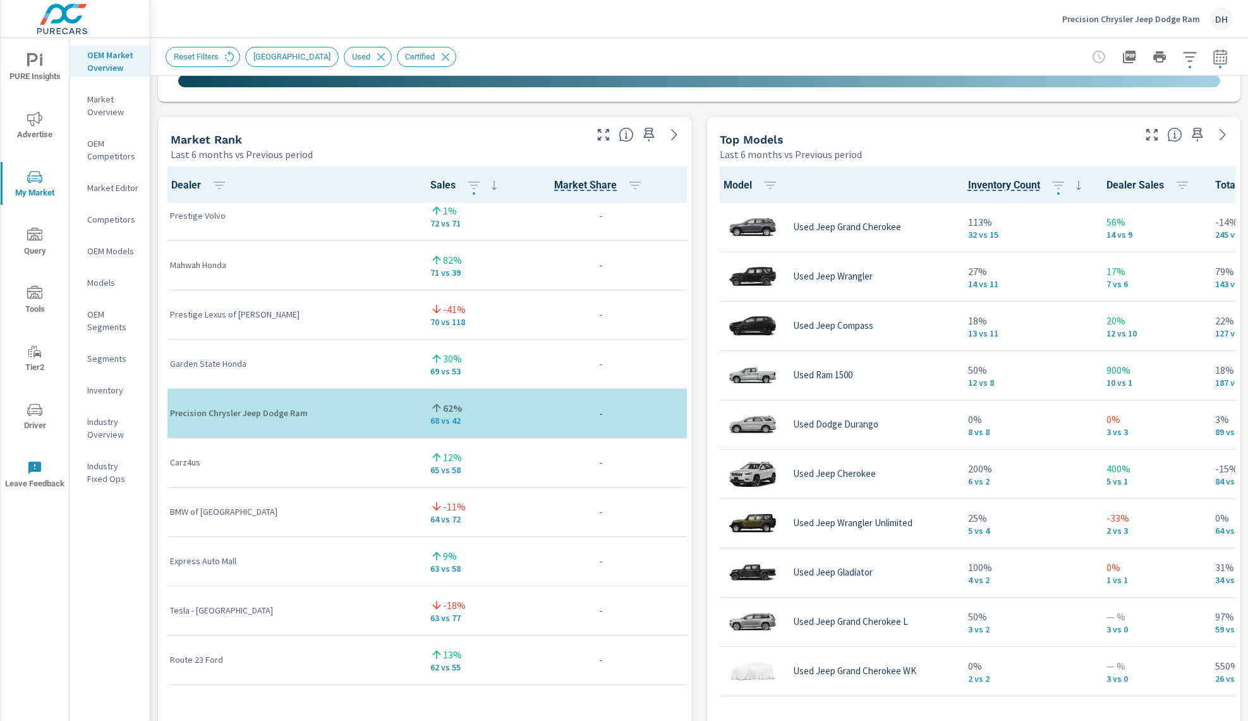
scroll to position [2234, 3]
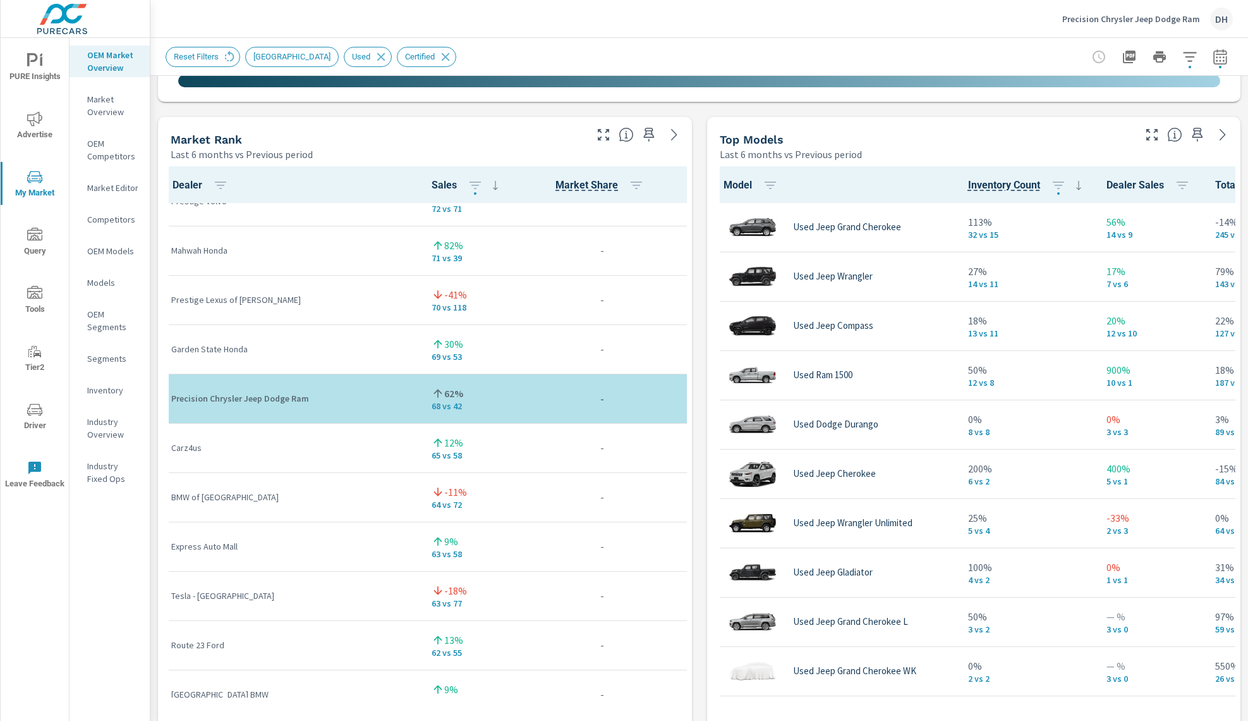
scroll to position [2281, 2]
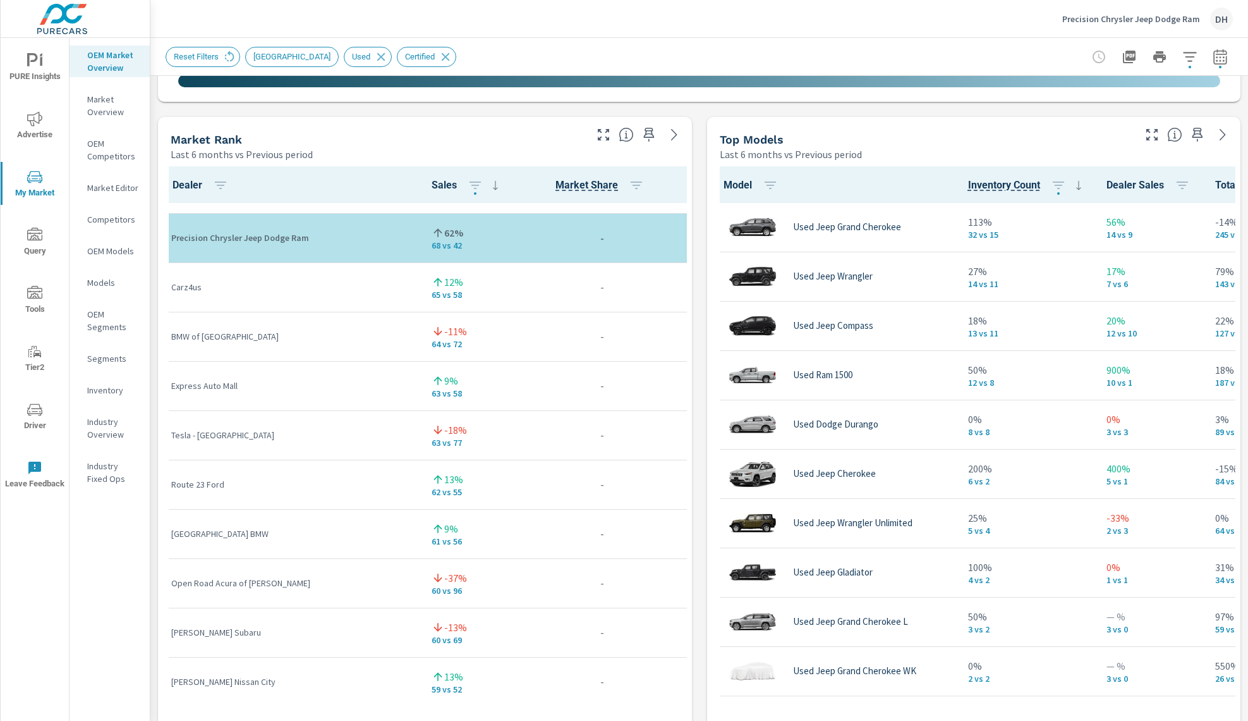
scroll to position [2408, 2]
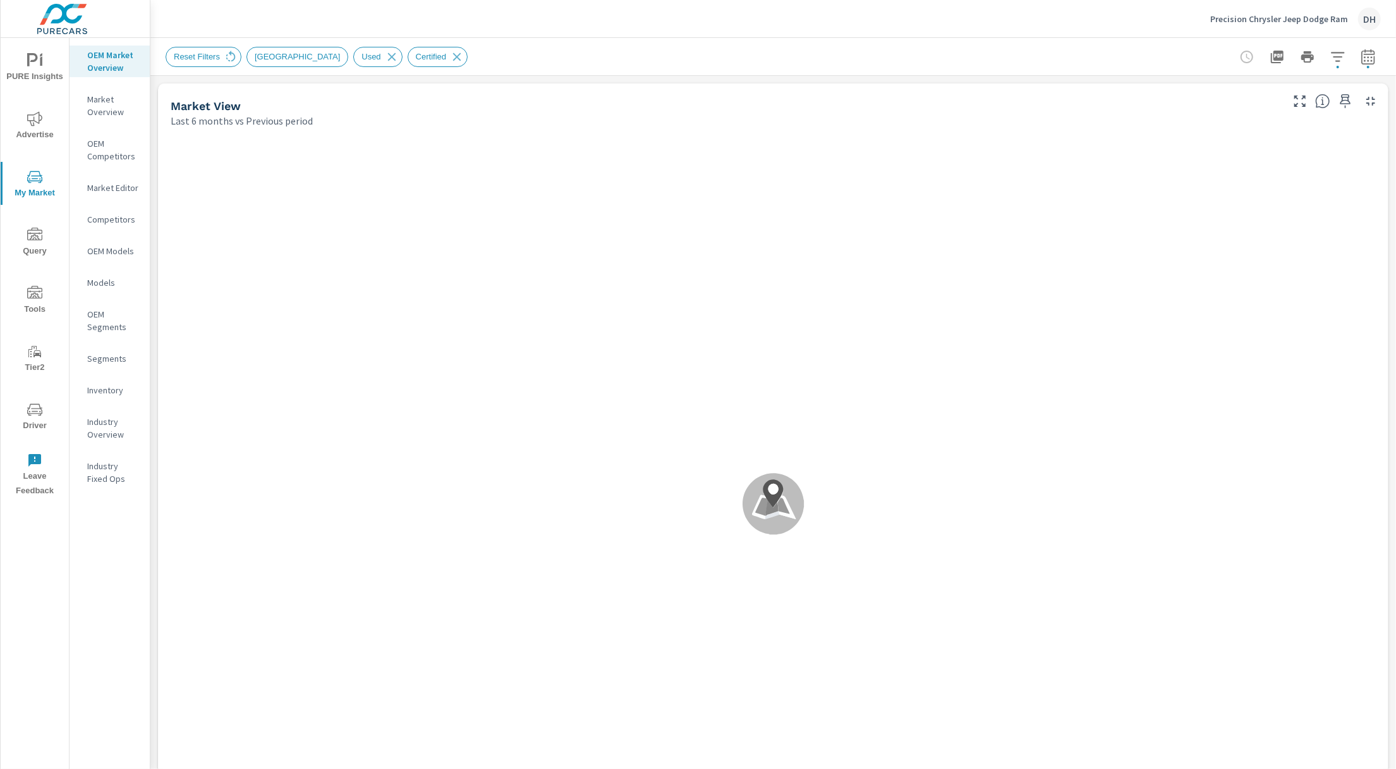
scroll to position [2385, 0]
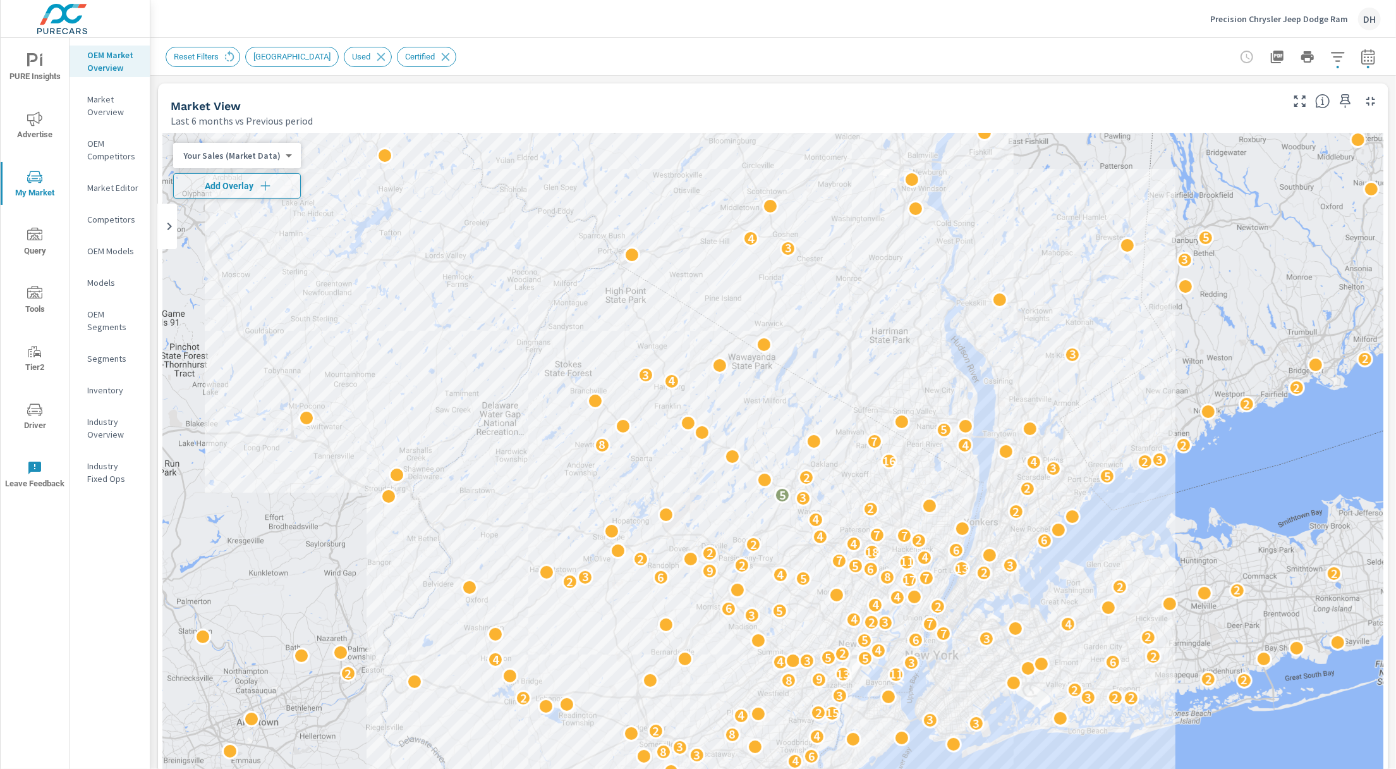
scroll to position [1, 0]
click at [1345, 66] on button "button" at bounding box center [1337, 56] width 25 height 25
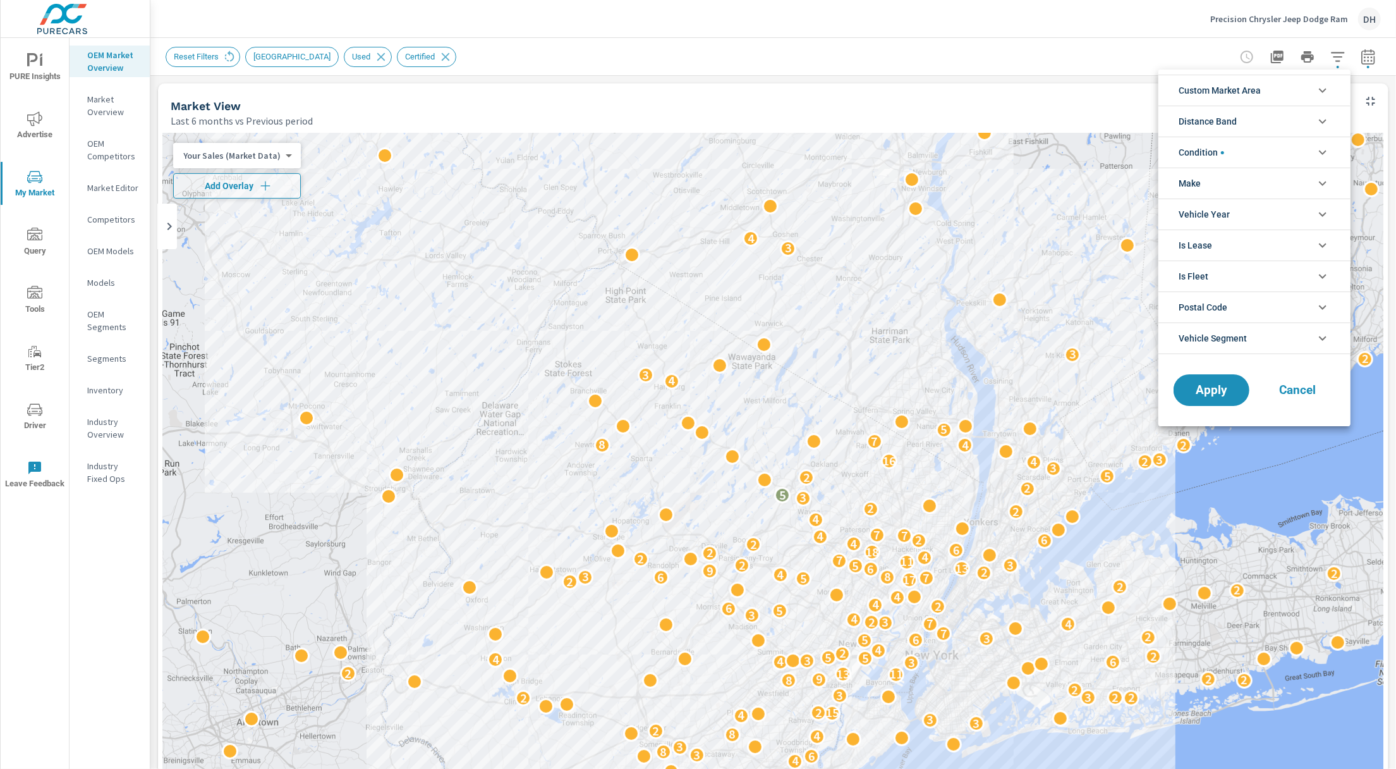
scroll to position [57, 0]
click at [1365, 54] on div at bounding box center [698, 384] width 1396 height 769
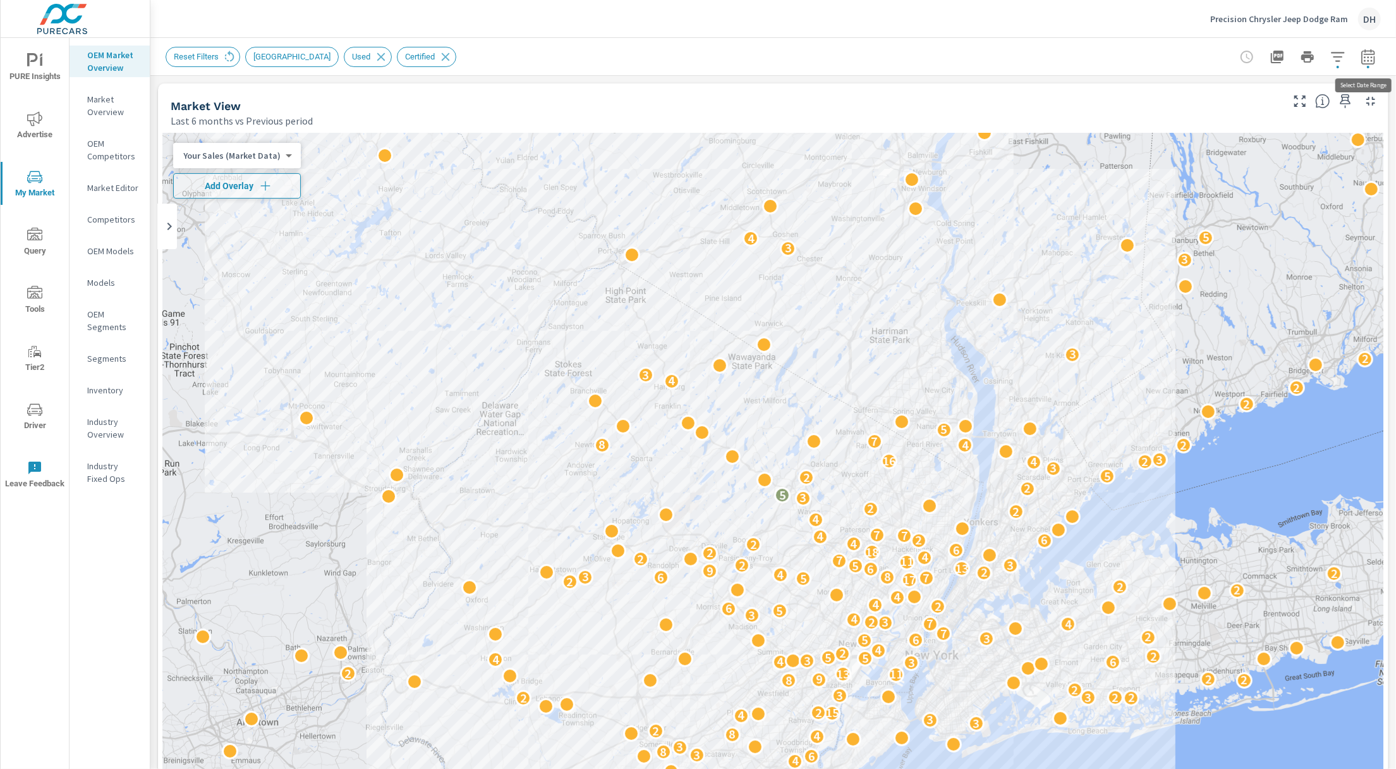
click at [1365, 54] on icon "button" at bounding box center [1367, 56] width 13 height 15
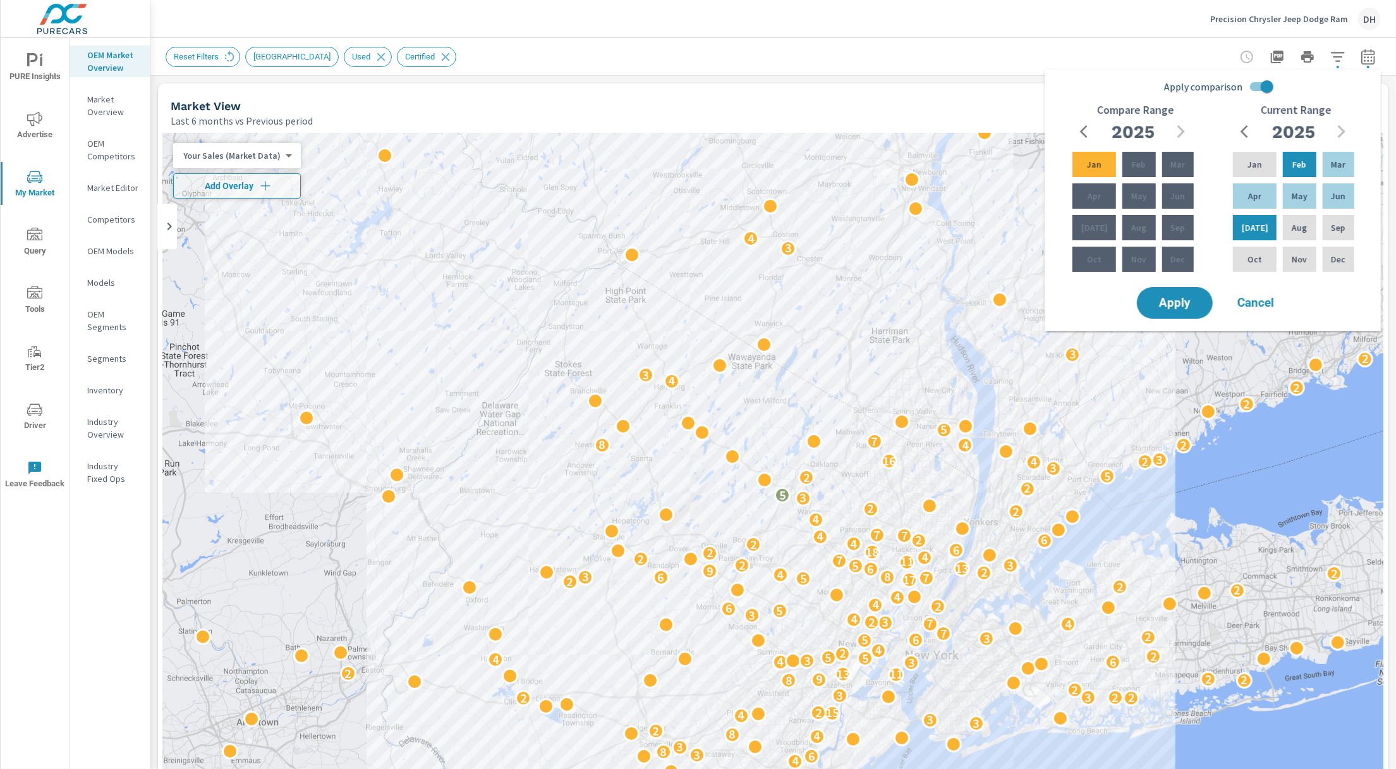
click at [1025, 101] on div "Market View" at bounding box center [725, 106] width 1109 height 15
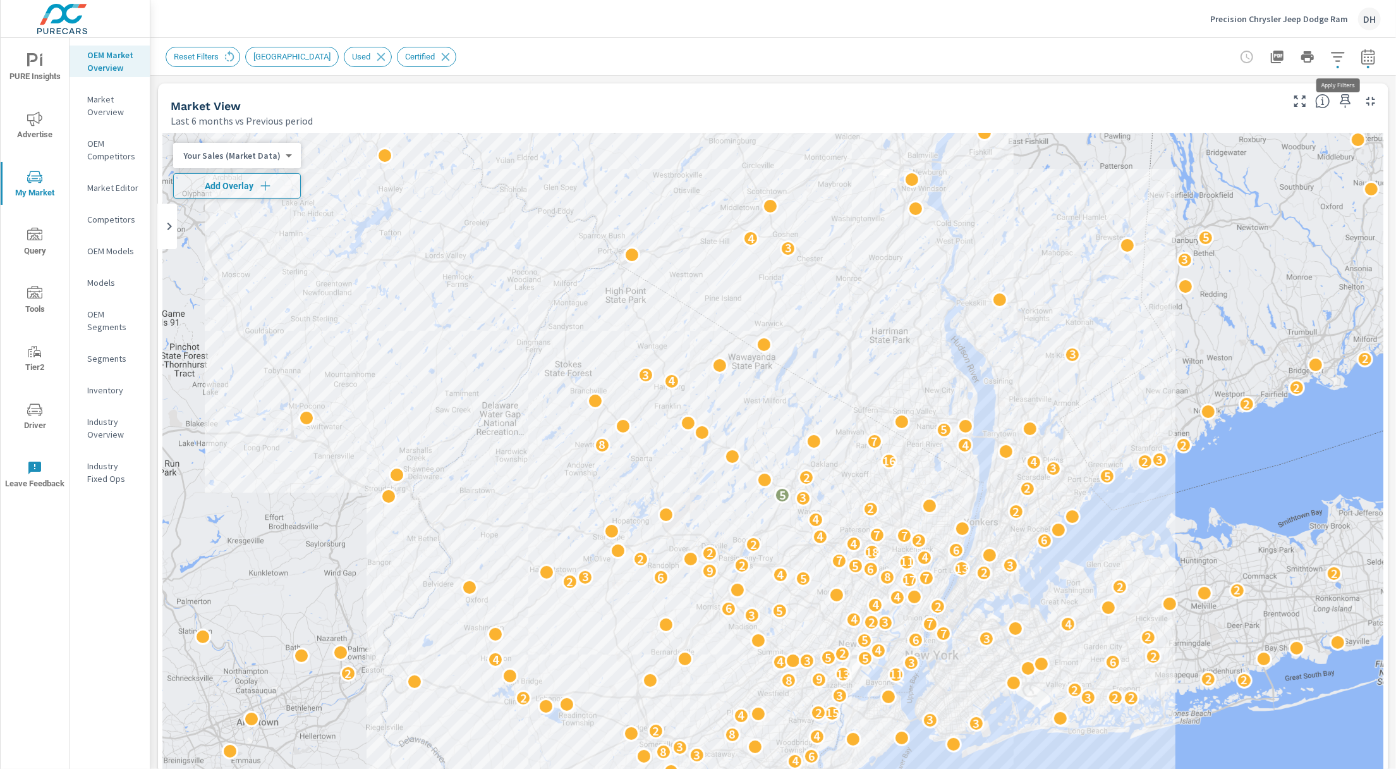
click at [1335, 58] on icon "button" at bounding box center [1338, 56] width 15 height 15
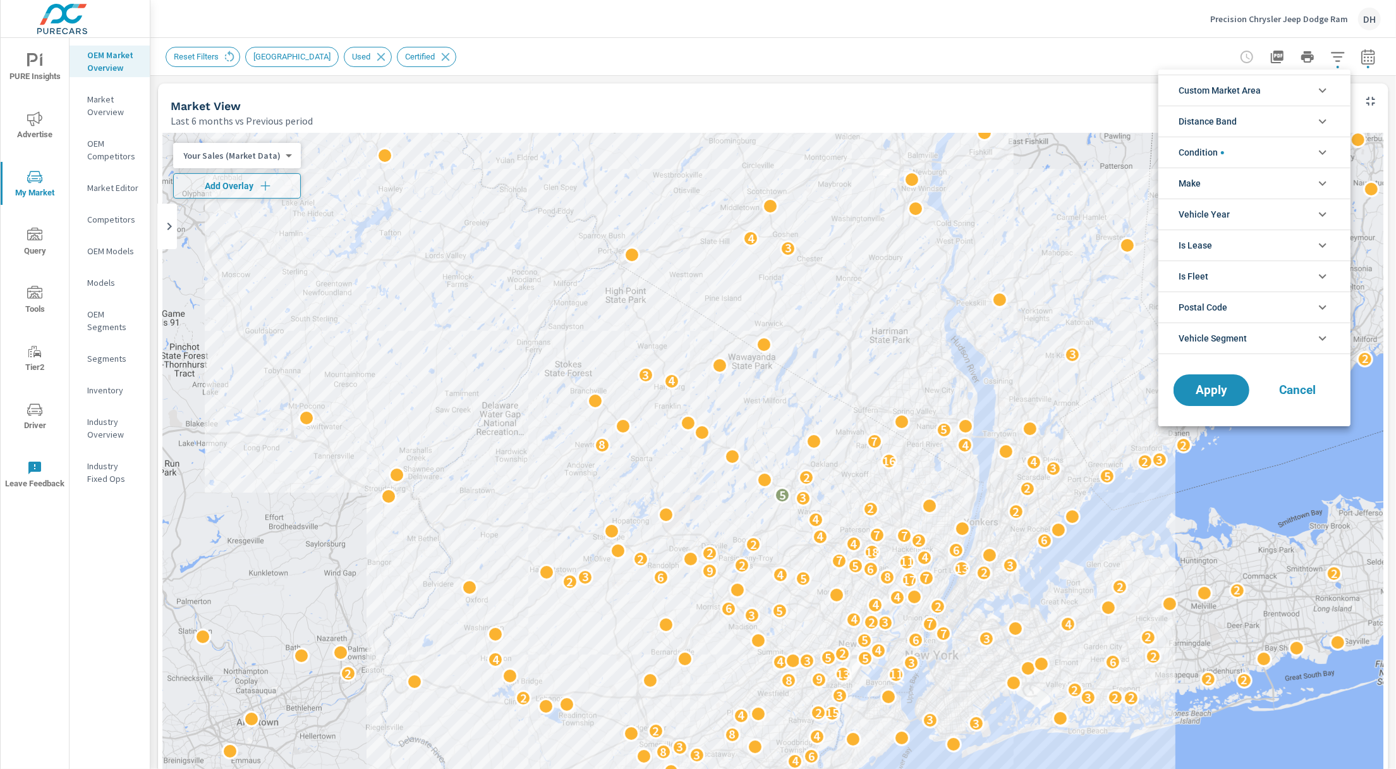
click at [1236, 100] on span "Custom Market Area" at bounding box center [1220, 90] width 82 height 30
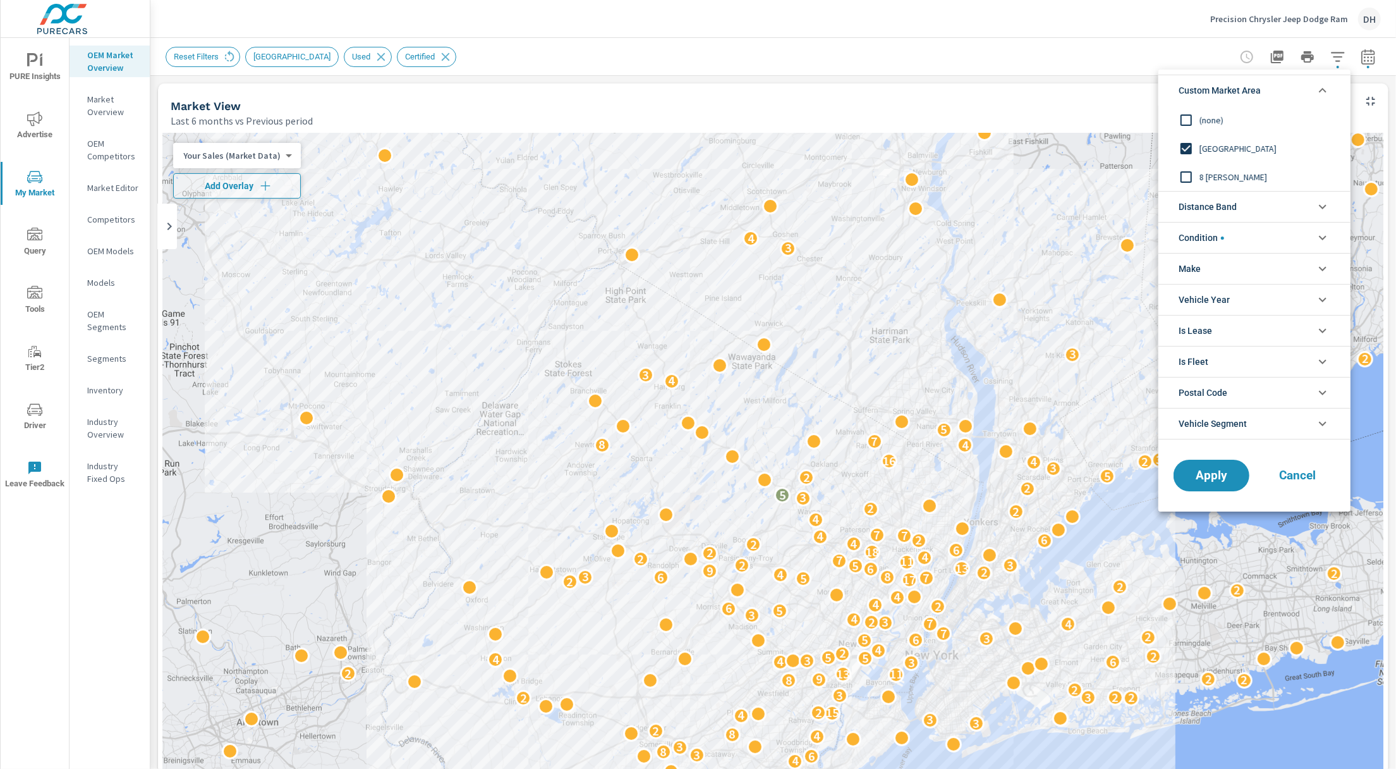
click at [1205, 267] on li "Make" at bounding box center [1255, 268] width 192 height 31
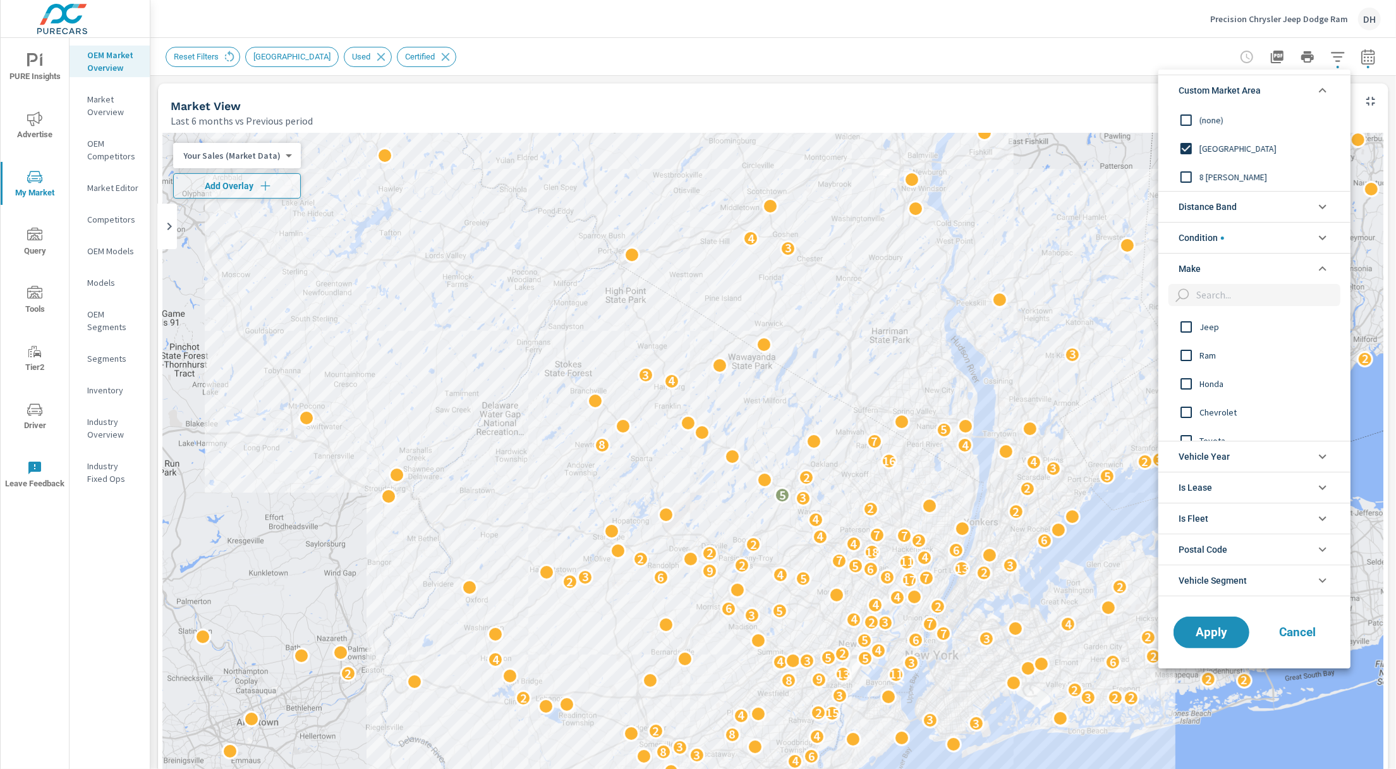
click at [1205, 268] on li "Make" at bounding box center [1255, 268] width 192 height 31
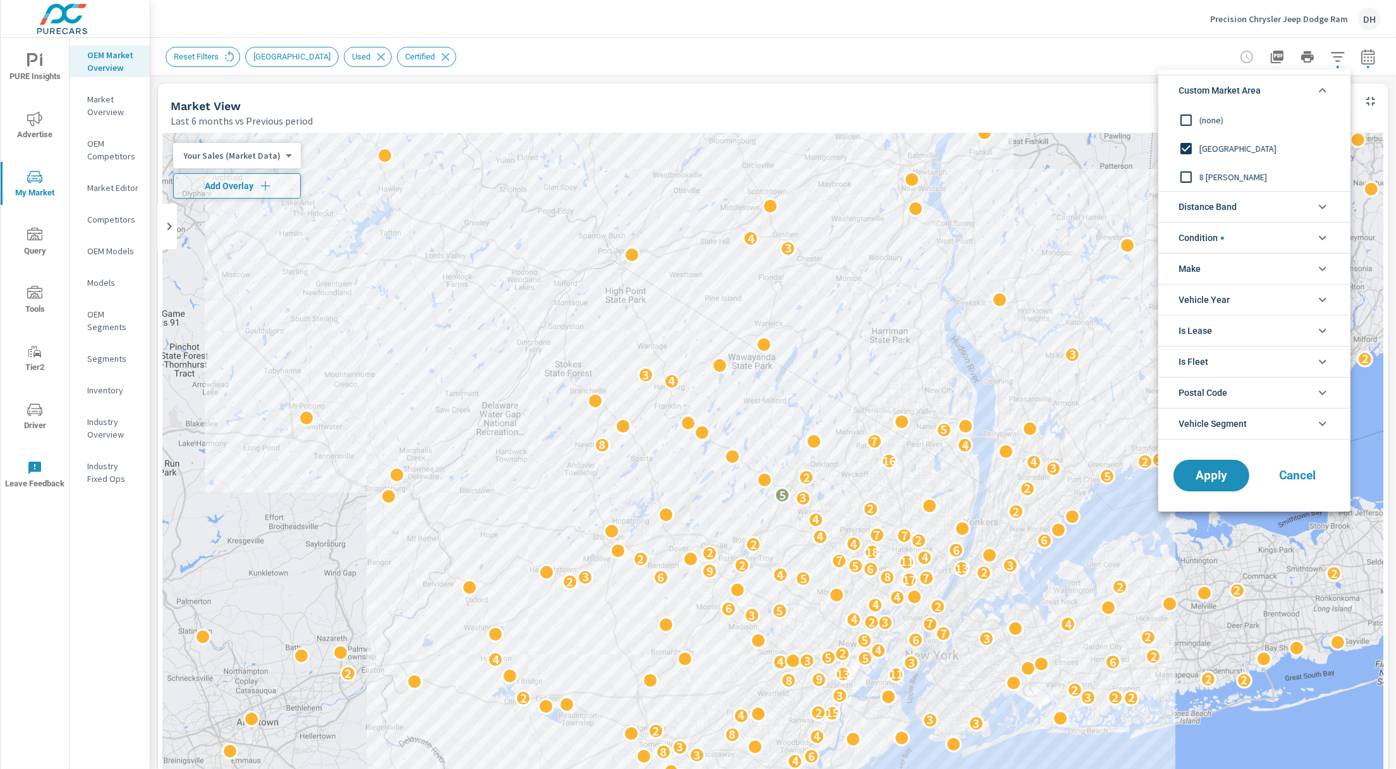
click at [1210, 236] on span "Condition" at bounding box center [1202, 237] width 46 height 30
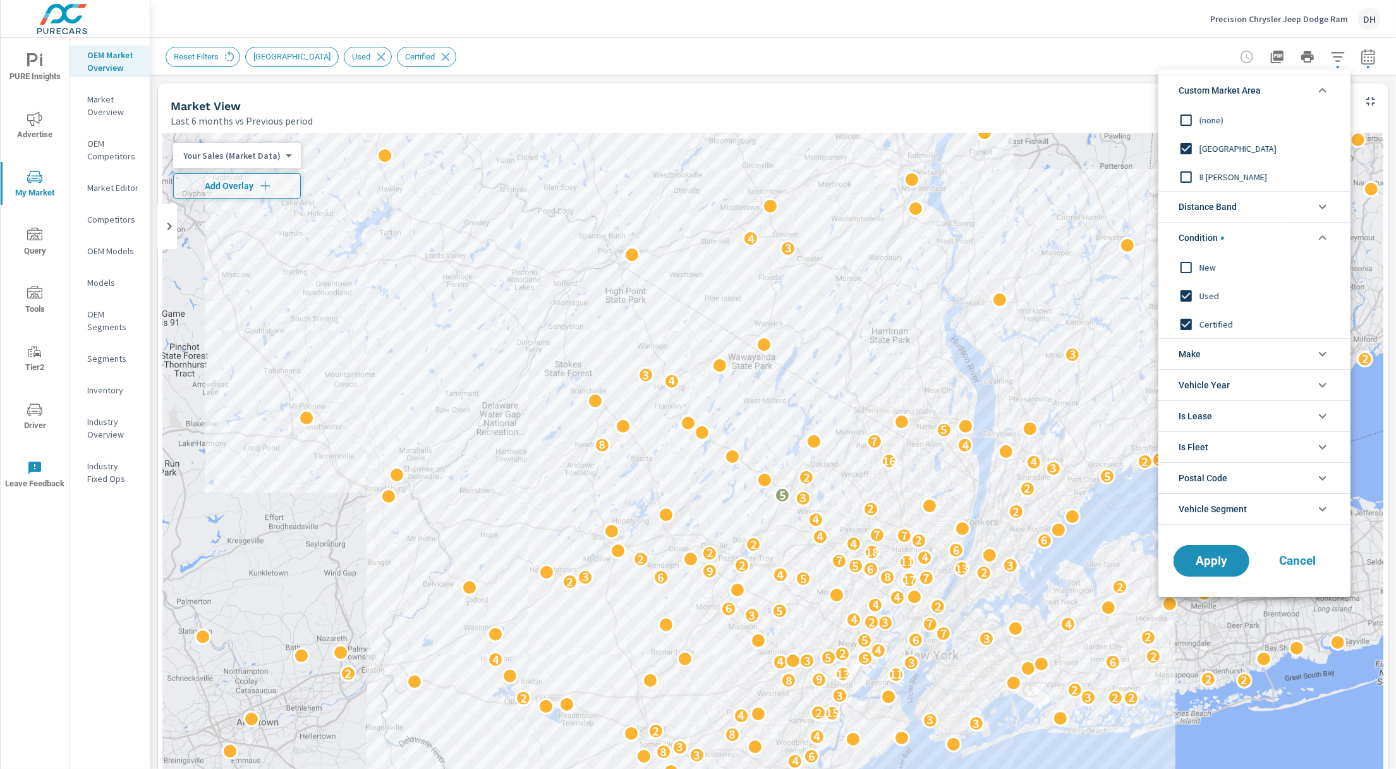
scroll to position [0, 0]
click at [1191, 271] on input "filter options" at bounding box center [1186, 267] width 27 height 27
click at [1190, 295] on input "filter options" at bounding box center [1186, 296] width 27 height 27
click at [1186, 324] on input "filter options" at bounding box center [1186, 324] width 27 height 27
click at [1241, 556] on button "Apply" at bounding box center [1212, 560] width 78 height 33
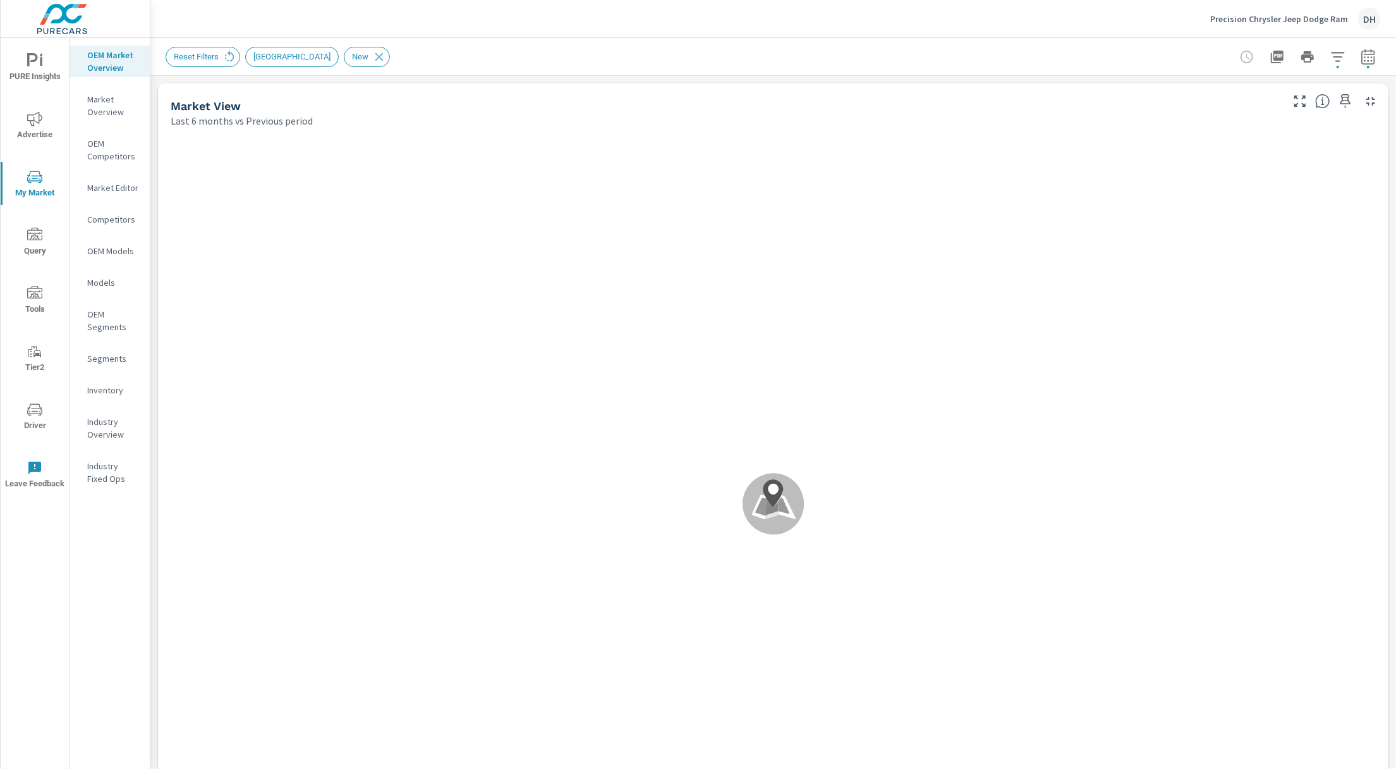
scroll to position [2385, 0]
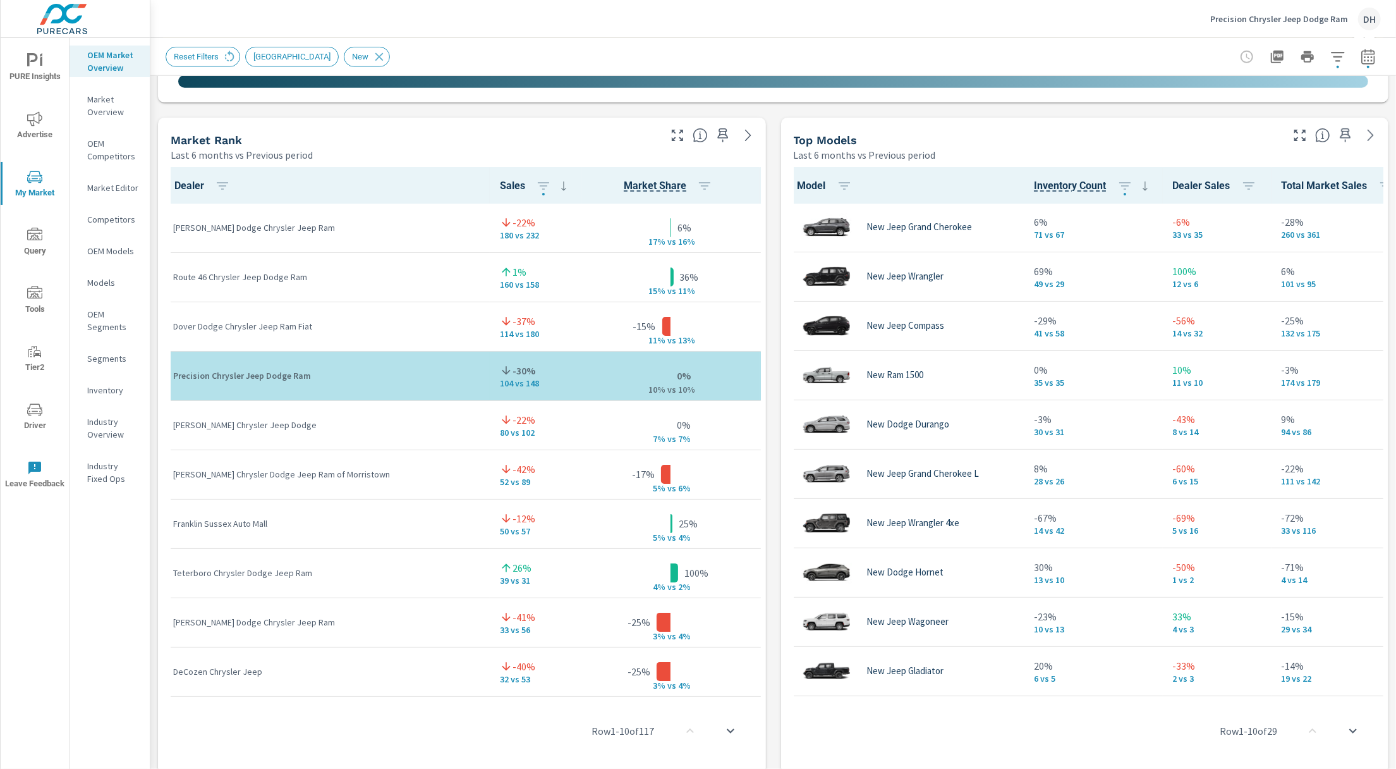
scroll to position [767, 0]
